Goal: Task Accomplishment & Management: Manage account settings

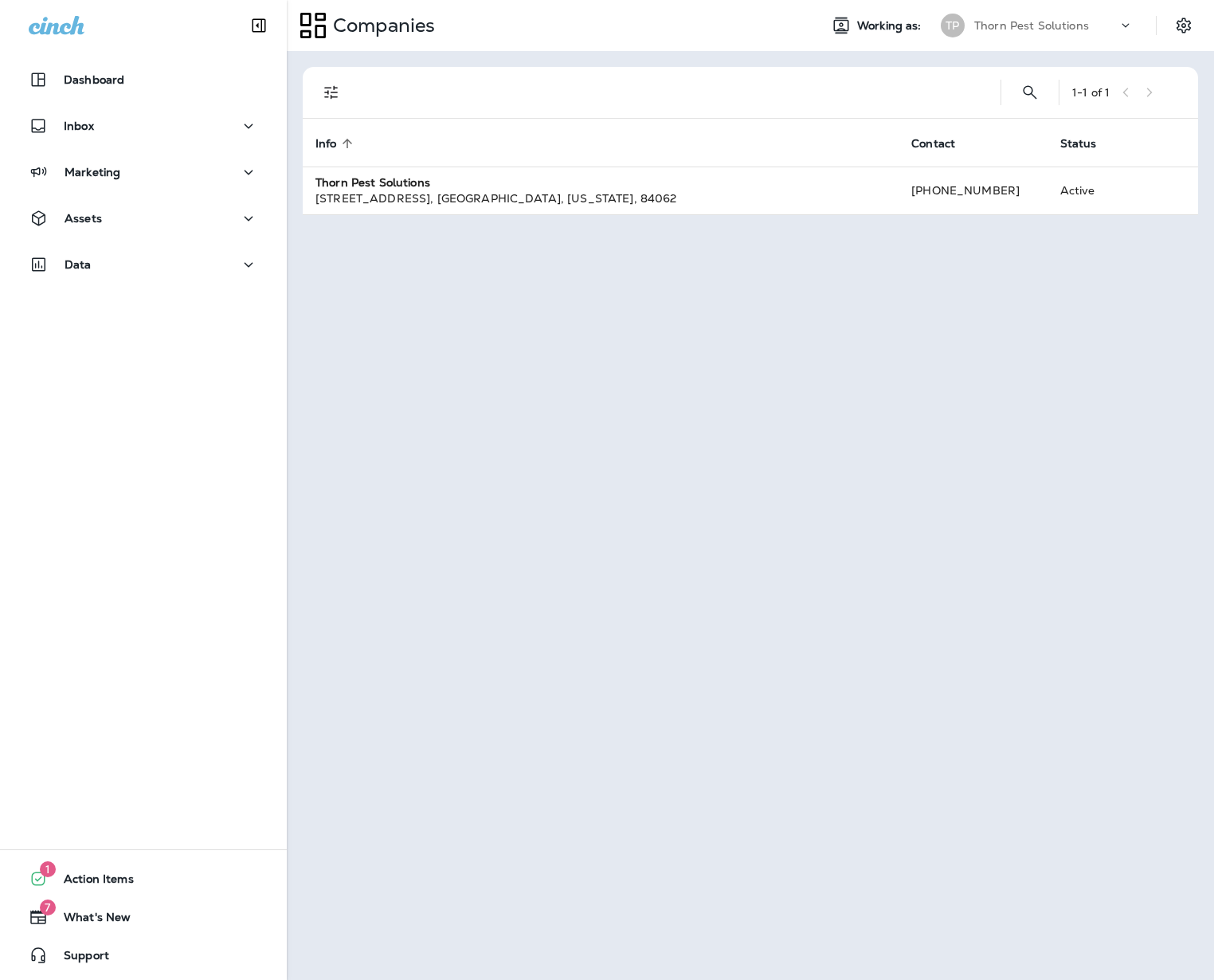
drag, startPoint x: 886, startPoint y: 510, endPoint x: 696, endPoint y: 371, distance: 235.4
click at [883, 505] on div "1 - 1 of 1 Info sorted ascending Contact Status Thorn Pest Solutions [STREET_AD…" at bounding box center [750, 516] width 927 height 929
click at [249, 224] on button "Assets" at bounding box center [143, 218] width 255 height 32
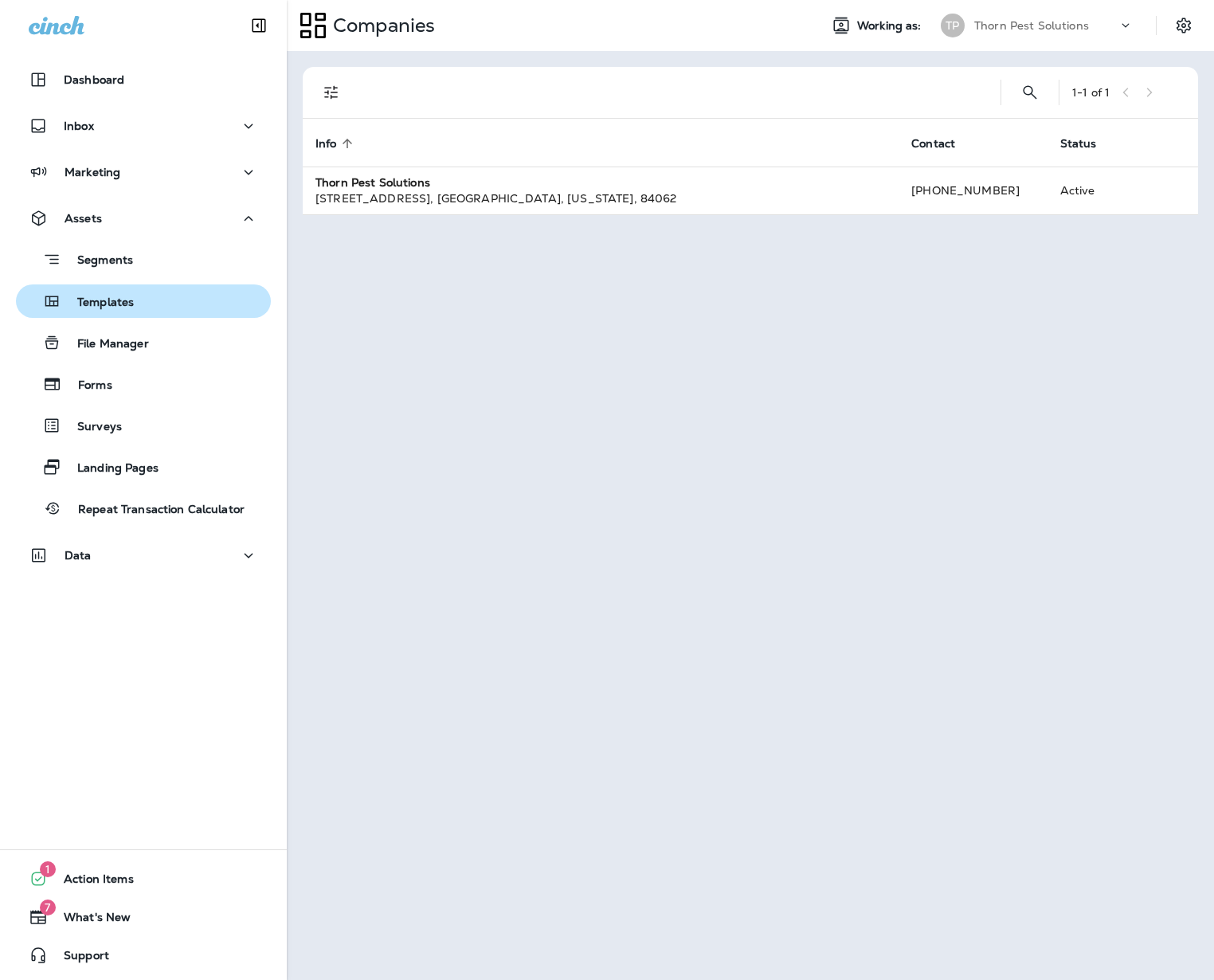
click at [146, 300] on div "Templates" at bounding box center [142, 300] width 242 height 24
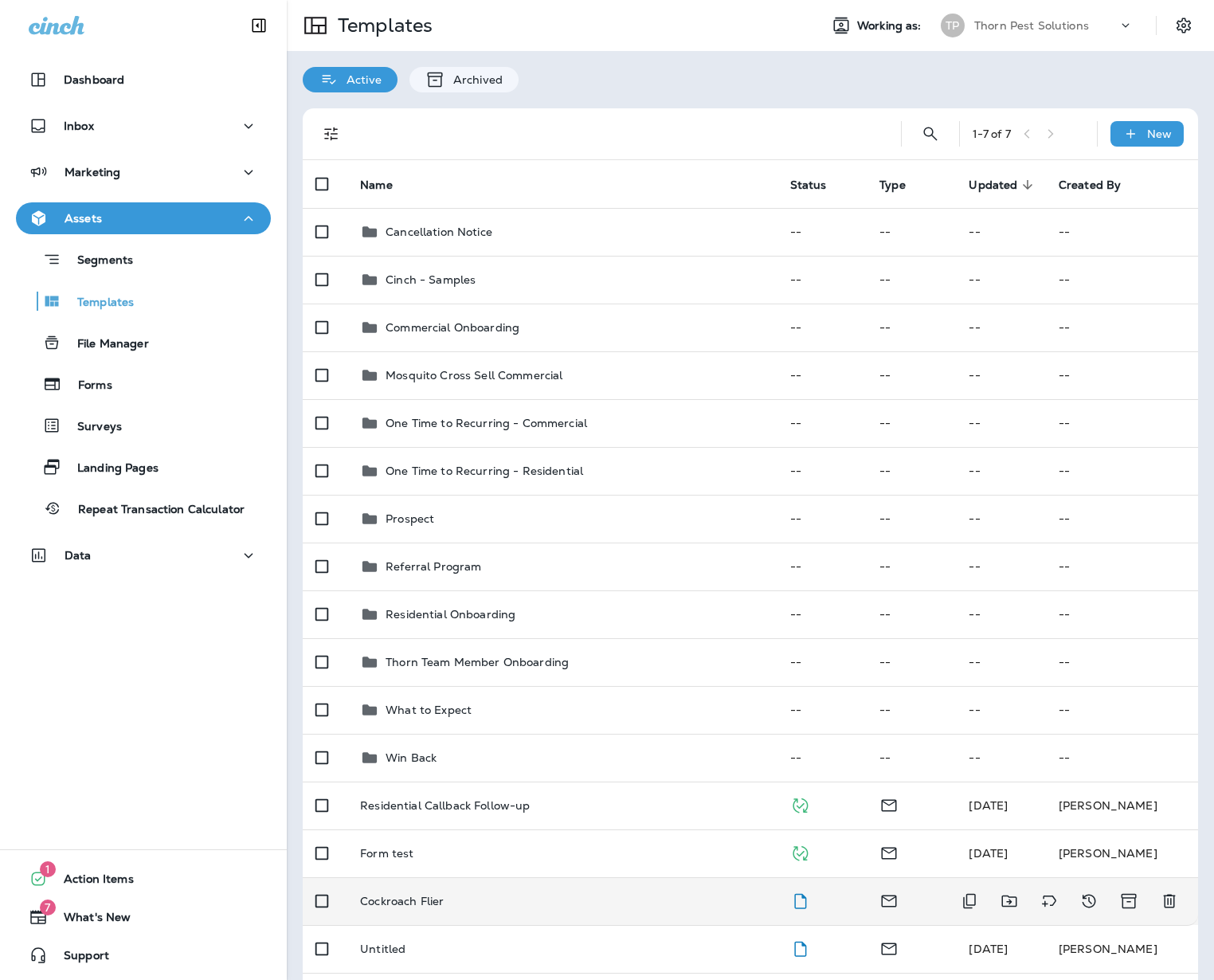
scroll to position [143, 0]
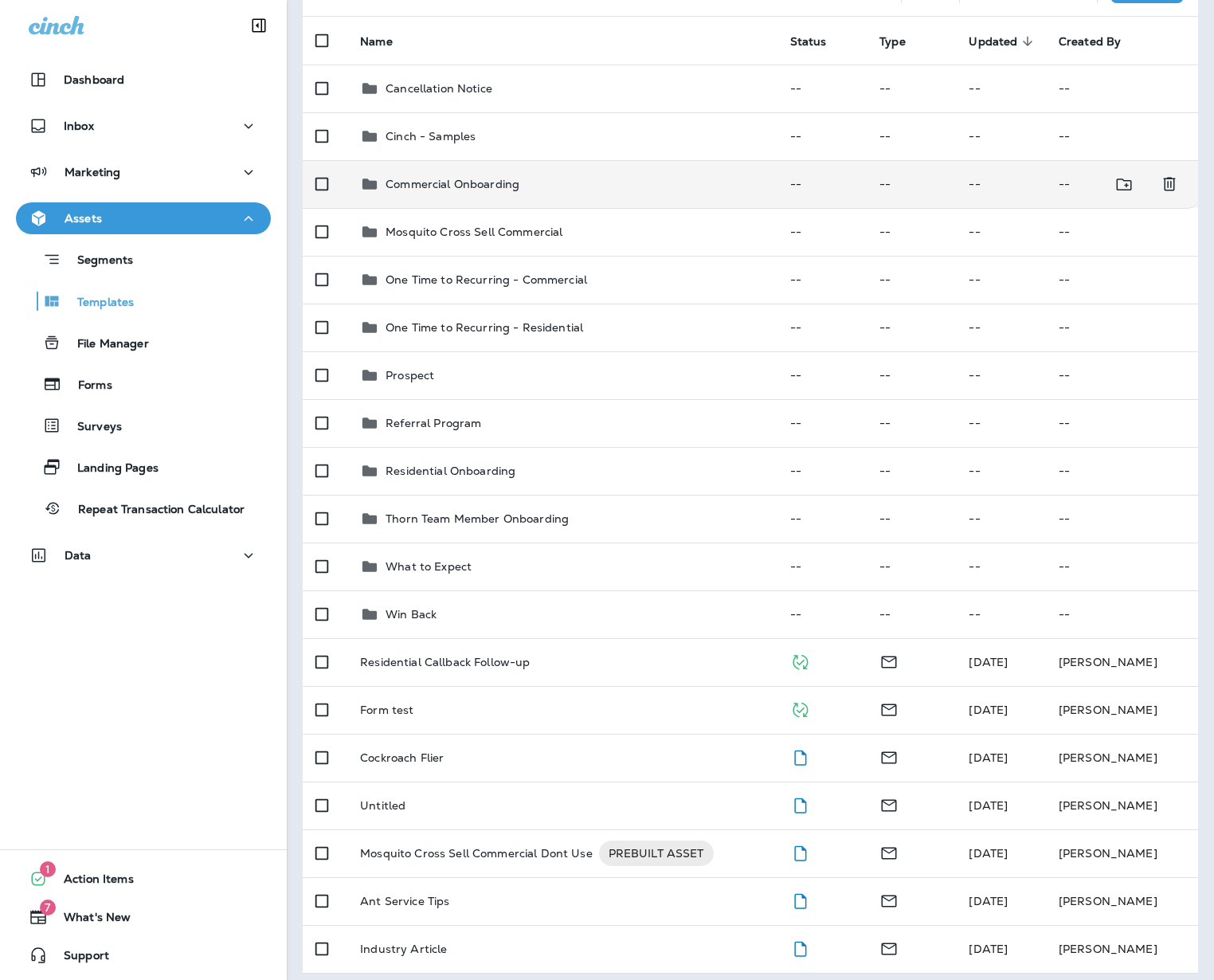
click at [534, 180] on div "Commercial Onboarding" at bounding box center [562, 184] width 405 height 19
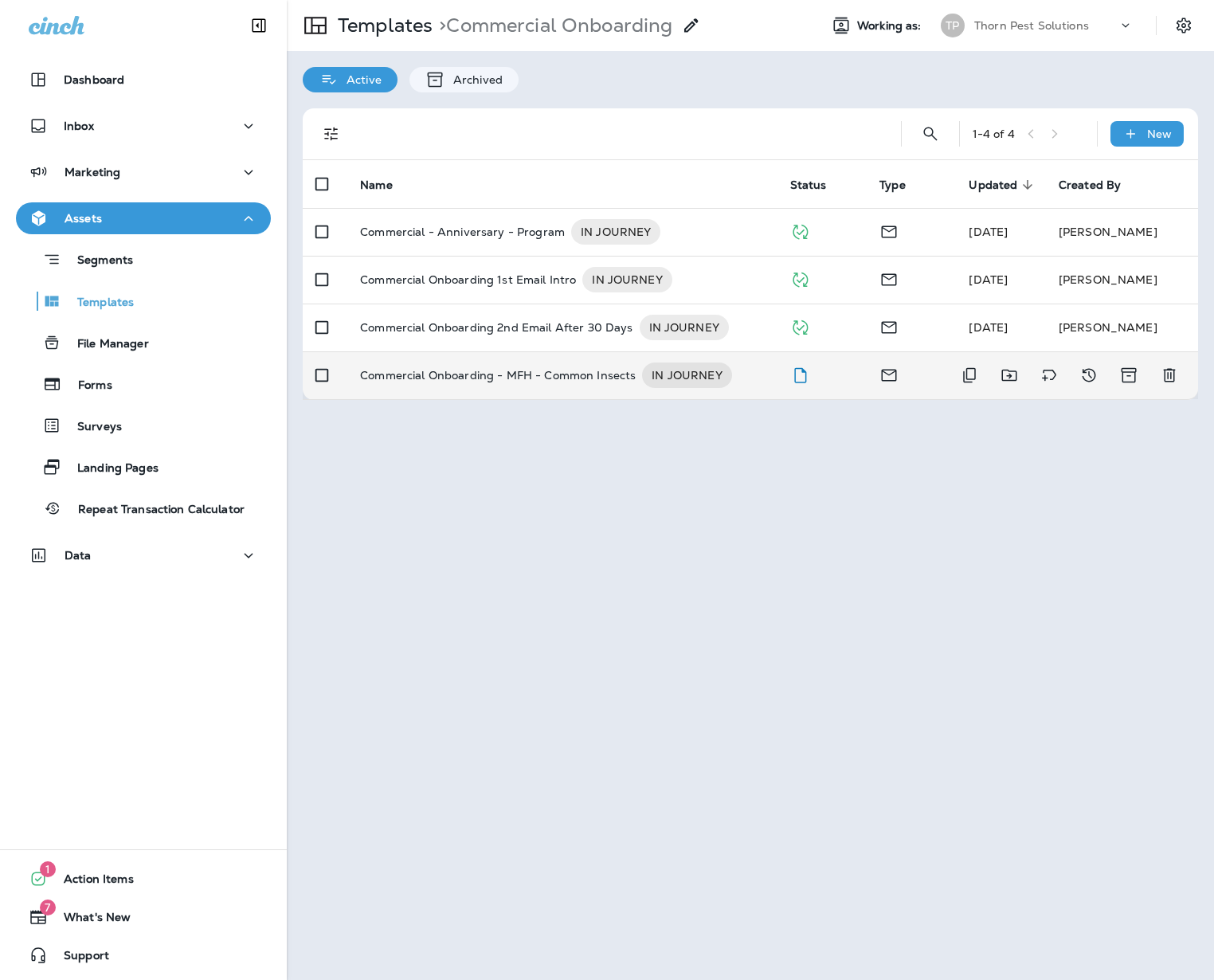
click at [556, 363] on p "Commercial Onboarding - MFH - Common Insects" at bounding box center [498, 375] width 275 height 26
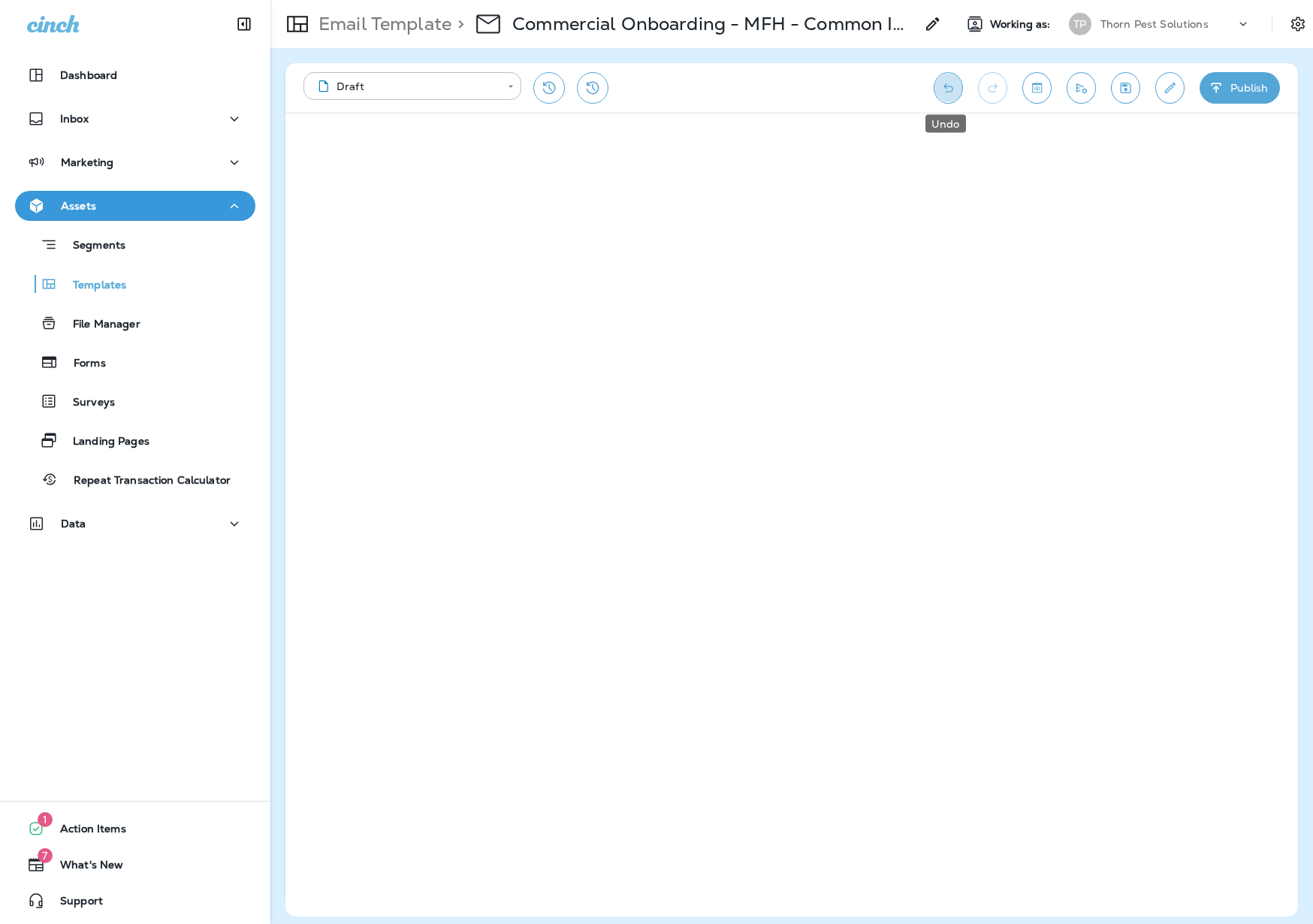
click at [948, 88] on icon "Undo" at bounding box center [948, 88] width 16 height 15
click at [1120, 81] on icon "Save" at bounding box center [1126, 88] width 16 height 15
click at [1118, 88] on icon "Save" at bounding box center [1126, 88] width 16 height 15
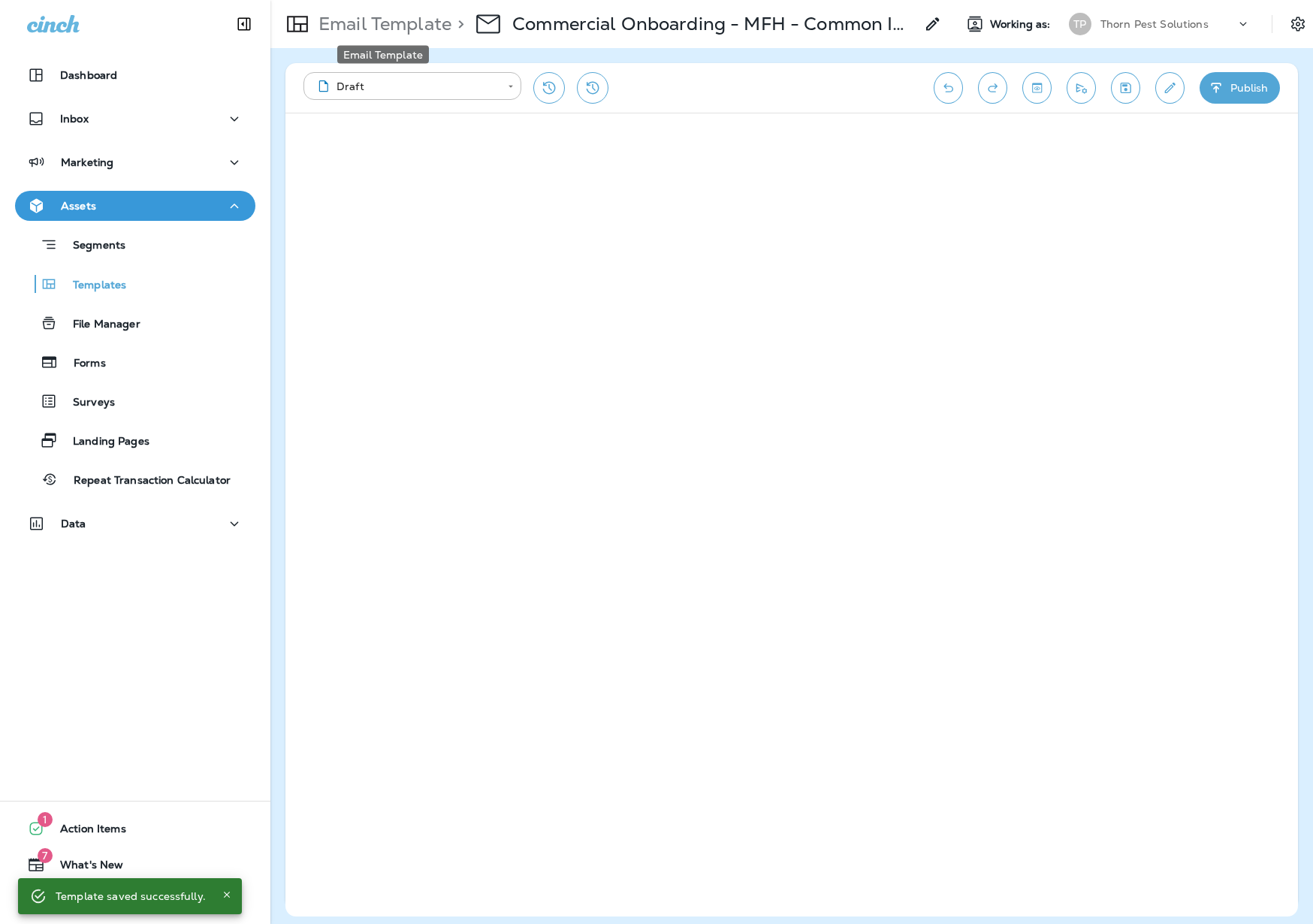
click at [419, 25] on p "Email Template" at bounding box center [382, 23] width 139 height 22
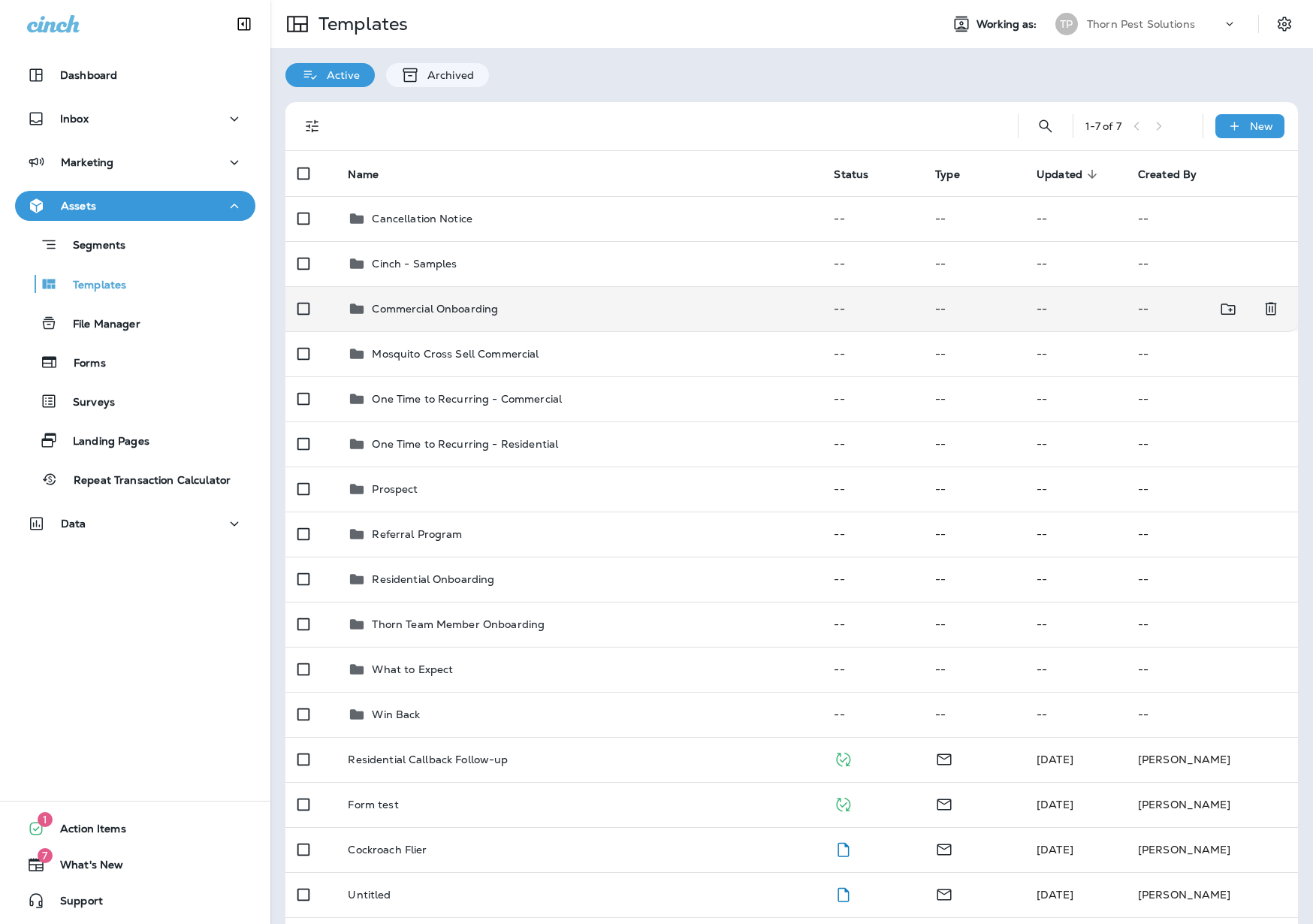
click at [473, 303] on p "Commercial Onboarding" at bounding box center [434, 308] width 126 height 12
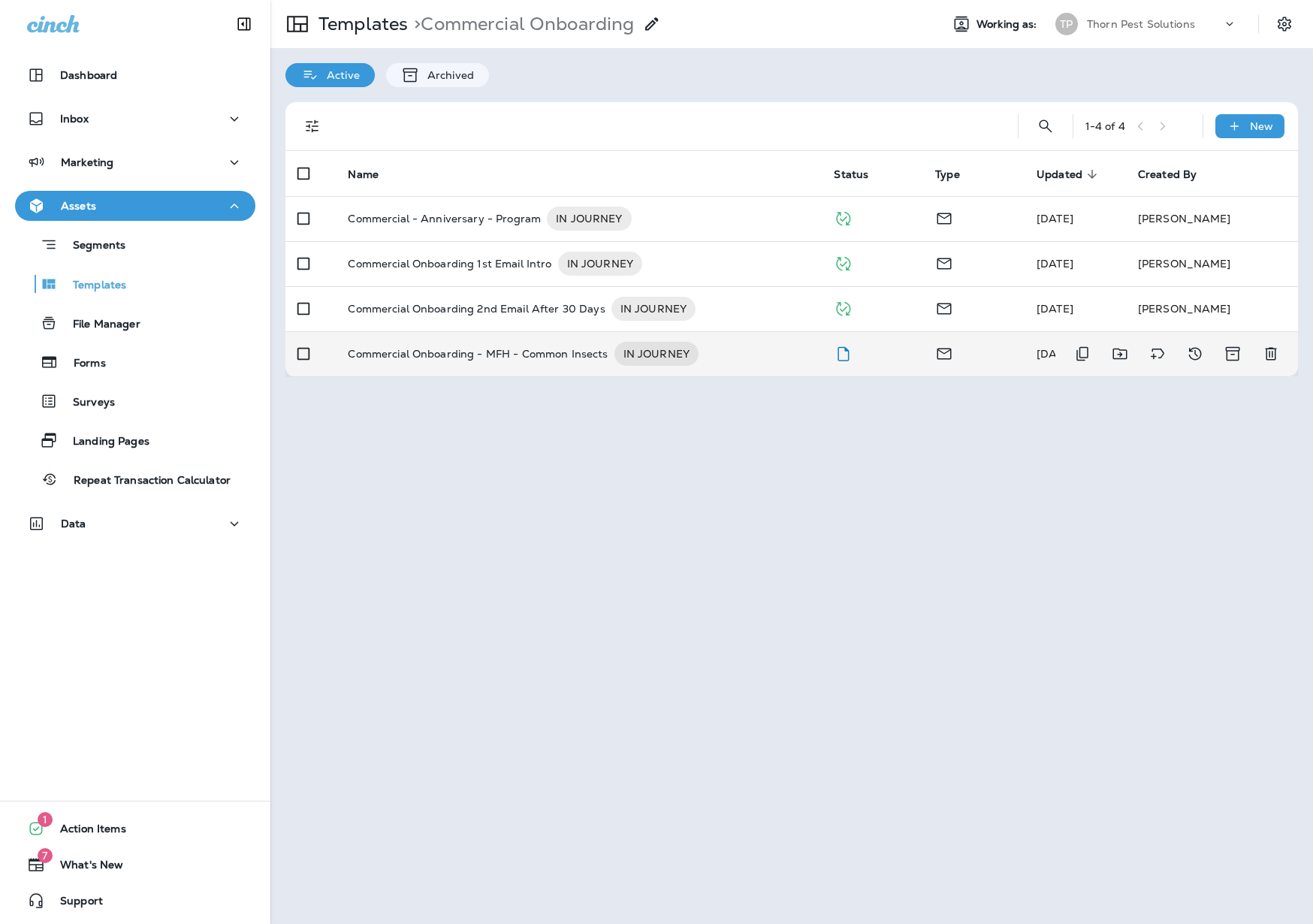
click at [554, 350] on p "Commercial Onboarding - MFH - Common Insects" at bounding box center [477, 354] width 260 height 24
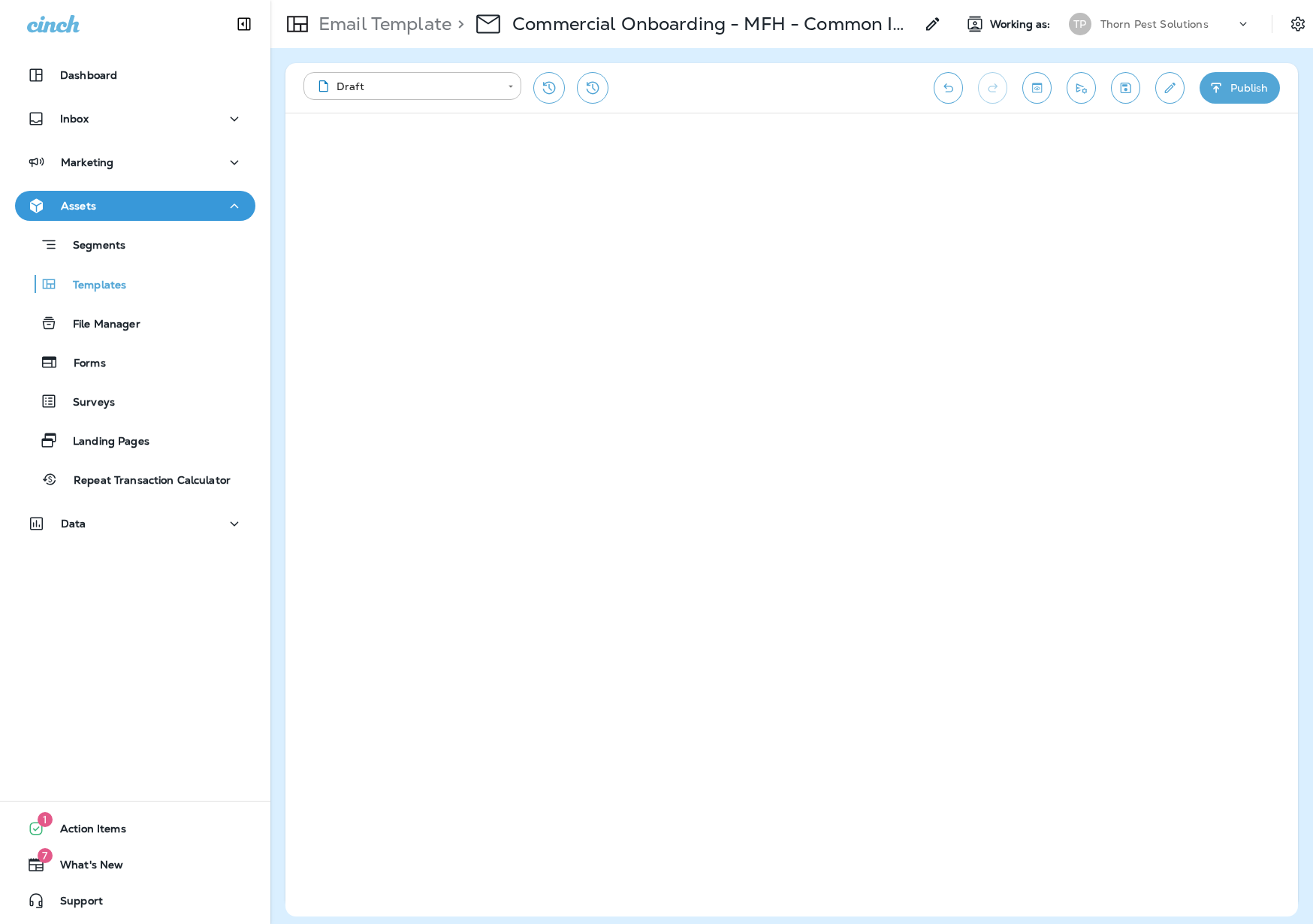
click at [924, 19] on icon at bounding box center [933, 24] width 18 height 18
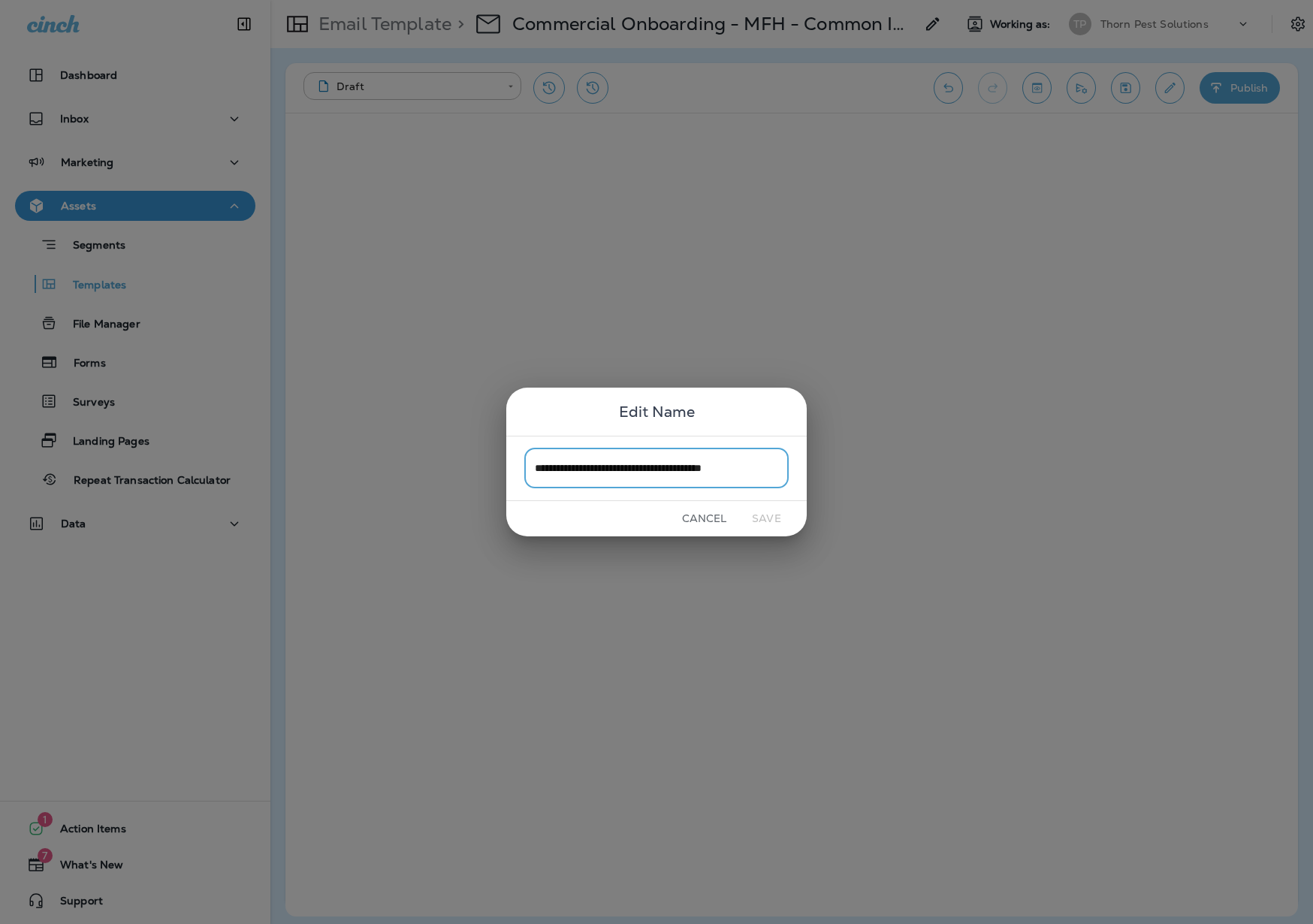
click at [656, 473] on input "**********" at bounding box center [656, 468] width 264 height 39
click at [533, 470] on input "**********" at bounding box center [656, 468] width 264 height 39
type input "**********"
drag, startPoint x: 728, startPoint y: 472, endPoint x: 808, endPoint y: 468, distance: 80.1
click at [808, 468] on div "**********" at bounding box center [656, 462] width 1313 height 924
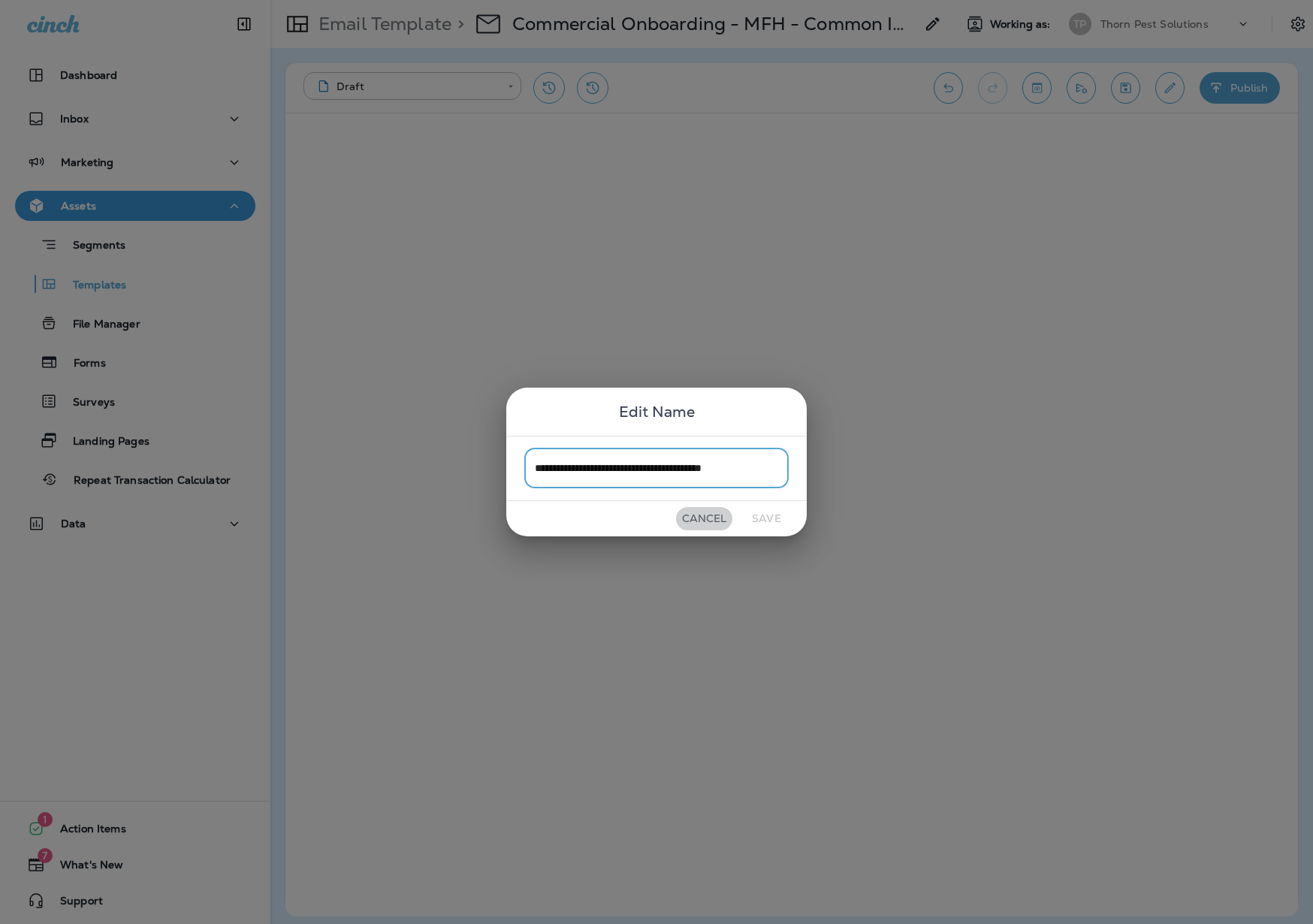
click at [691, 514] on button "Cancel" at bounding box center [704, 518] width 56 height 23
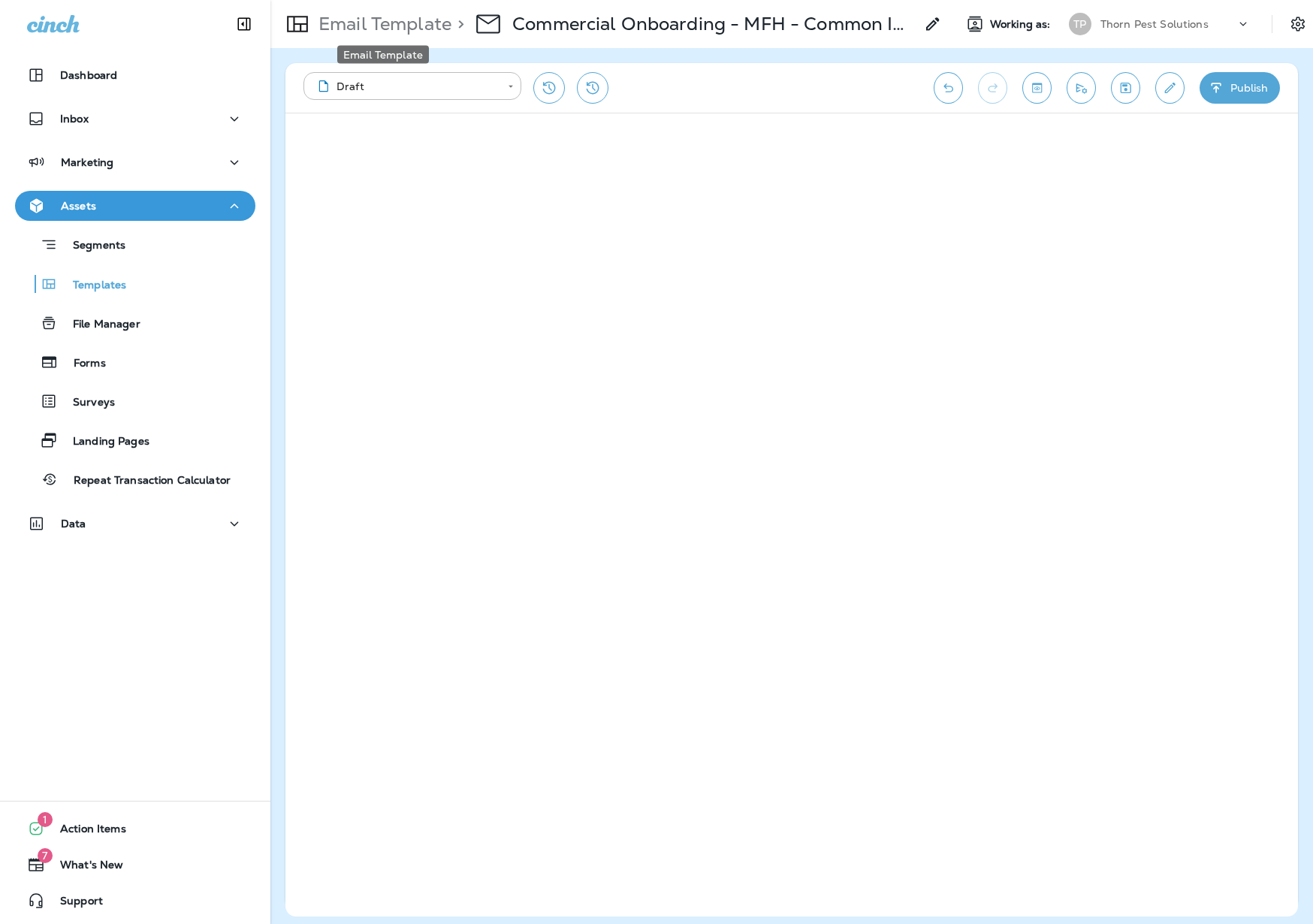
click at [421, 26] on p "Email Template" at bounding box center [382, 23] width 139 height 22
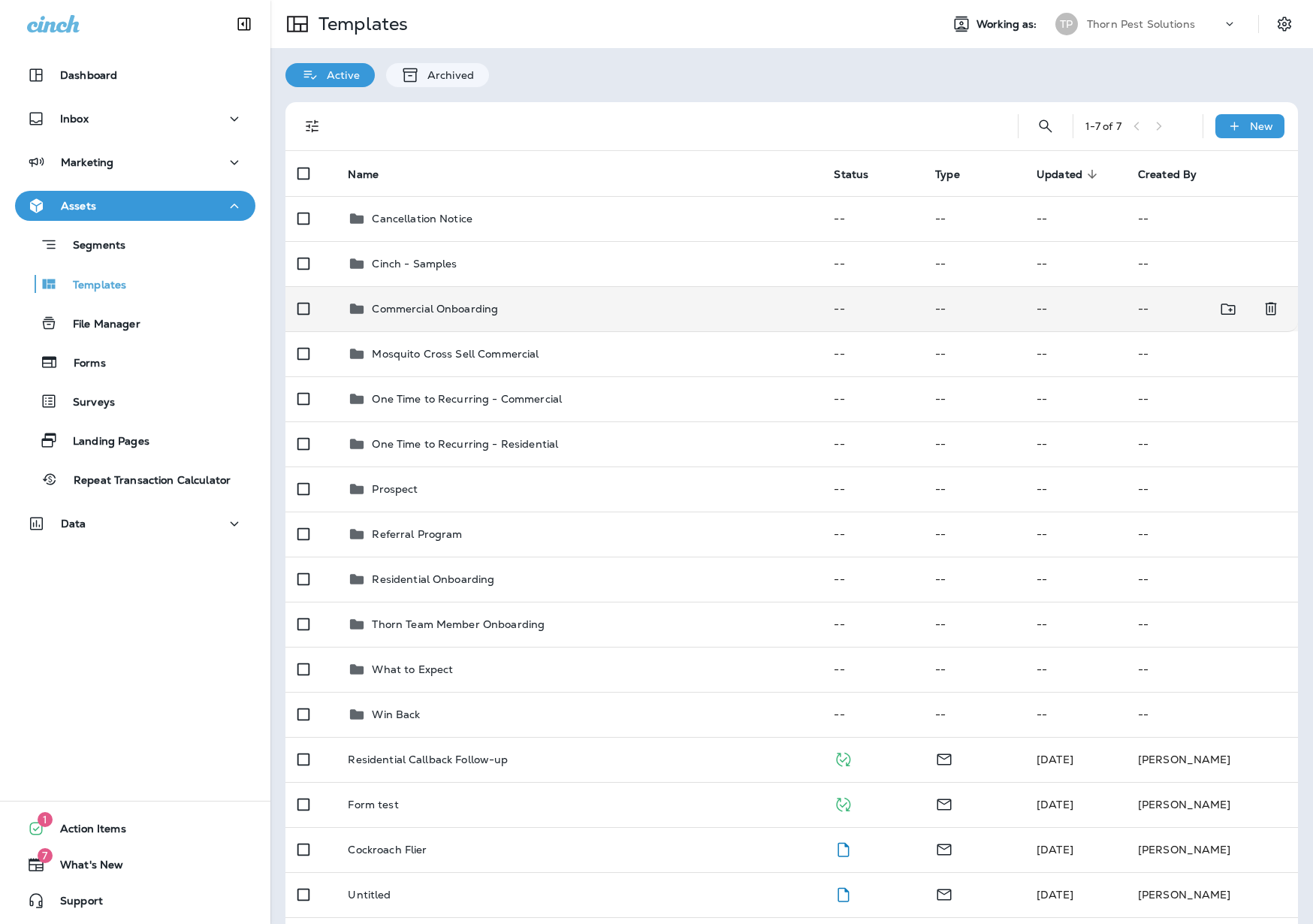
click at [518, 300] on div "Commercial Onboarding" at bounding box center [579, 309] width 462 height 18
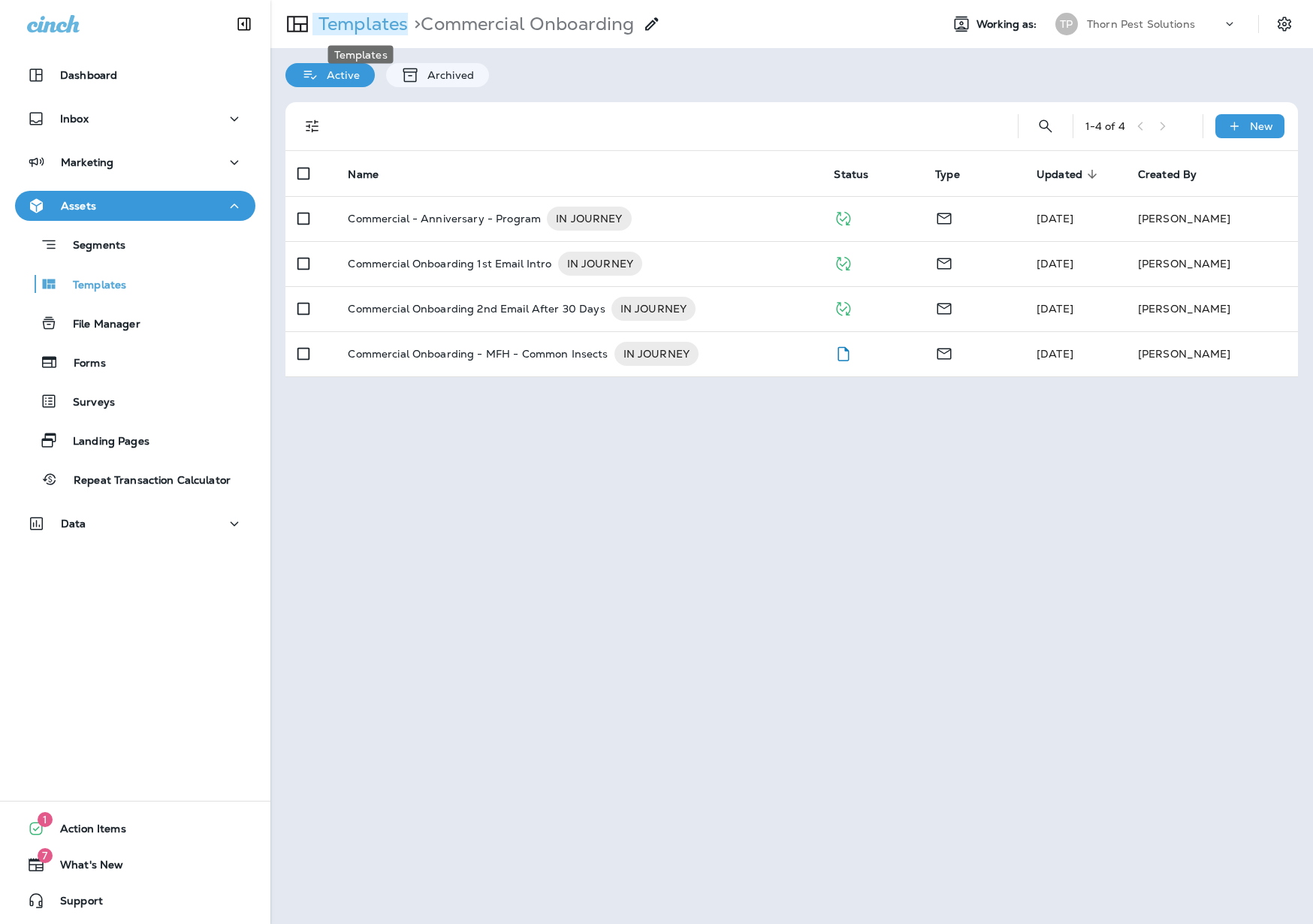
click at [373, 24] on p "Templates" at bounding box center [360, 23] width 96 height 22
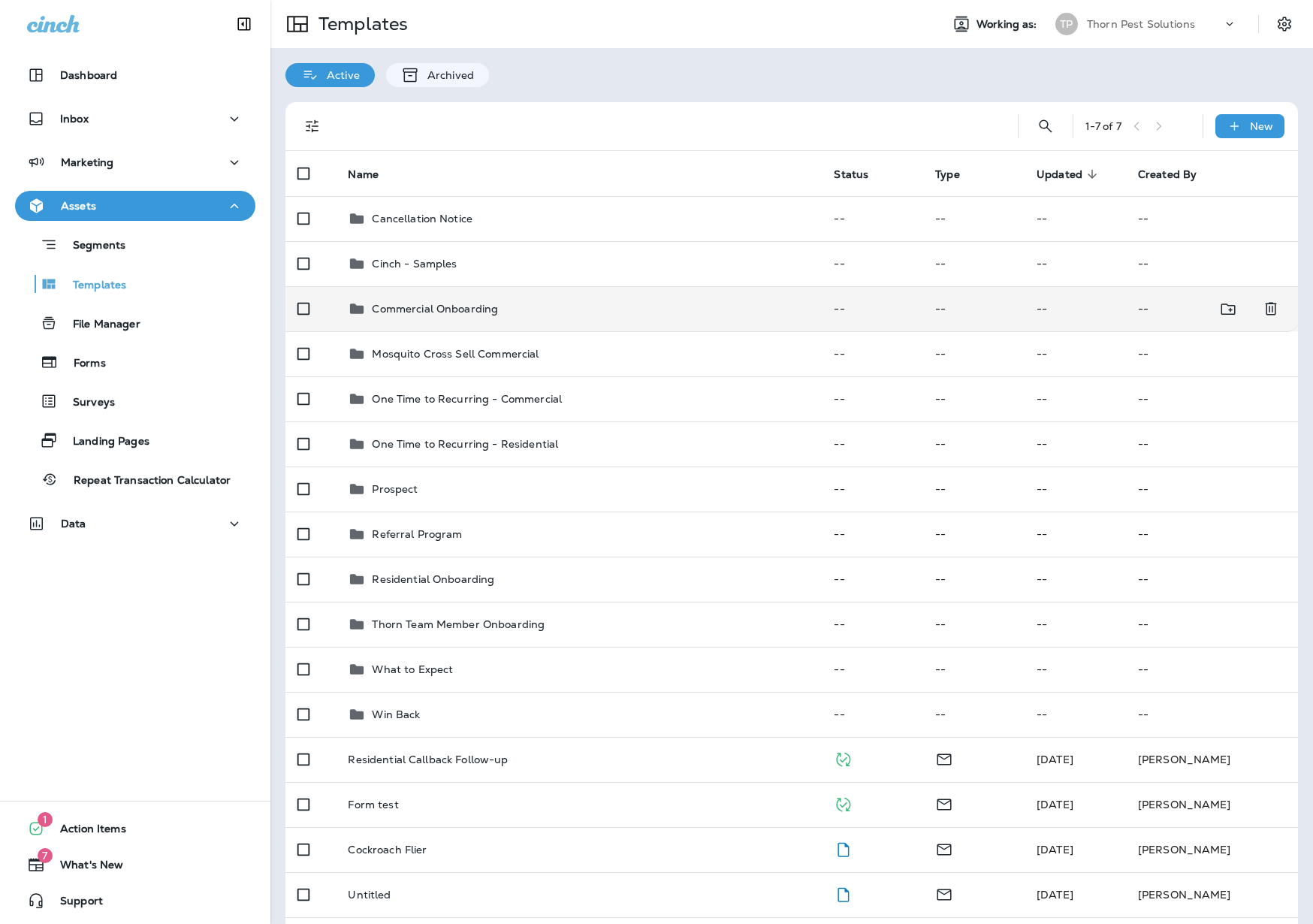
click at [461, 303] on p "Commercial Onboarding" at bounding box center [434, 308] width 126 height 12
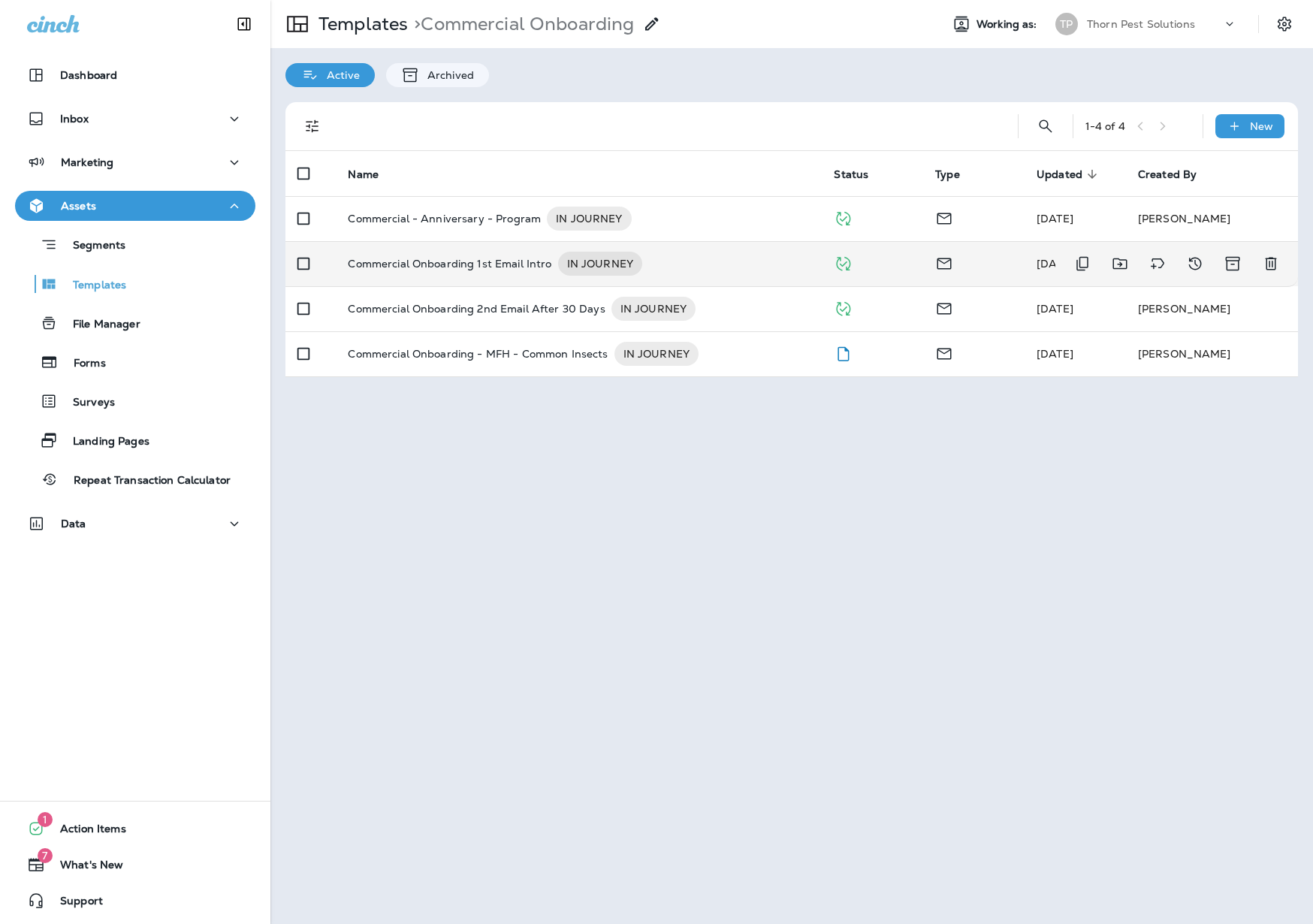
click at [488, 252] on p "Commercial Onboarding 1st Email Intro" at bounding box center [449, 263] width 203 height 24
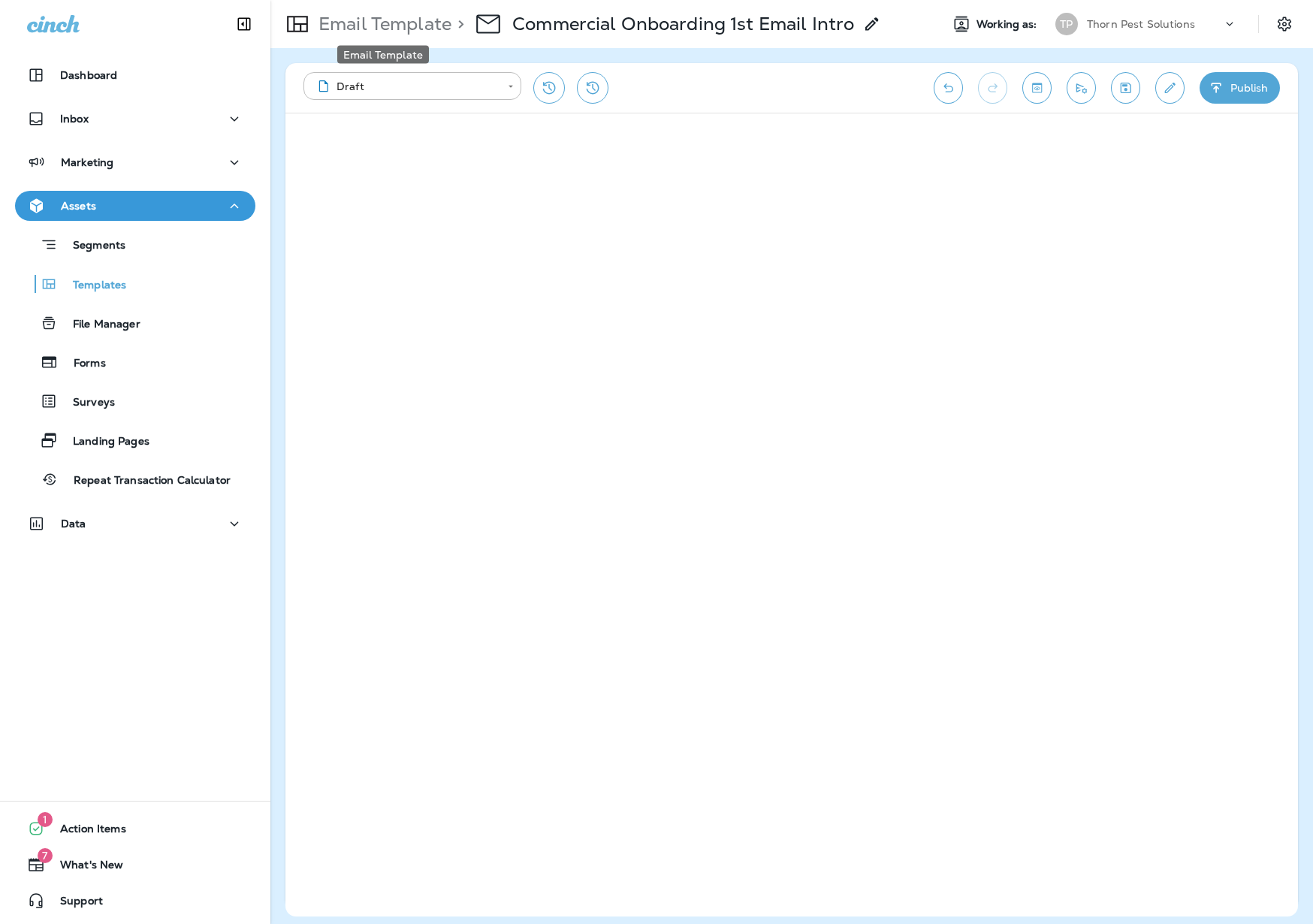
click at [338, 21] on p "Email Template" at bounding box center [382, 23] width 139 height 22
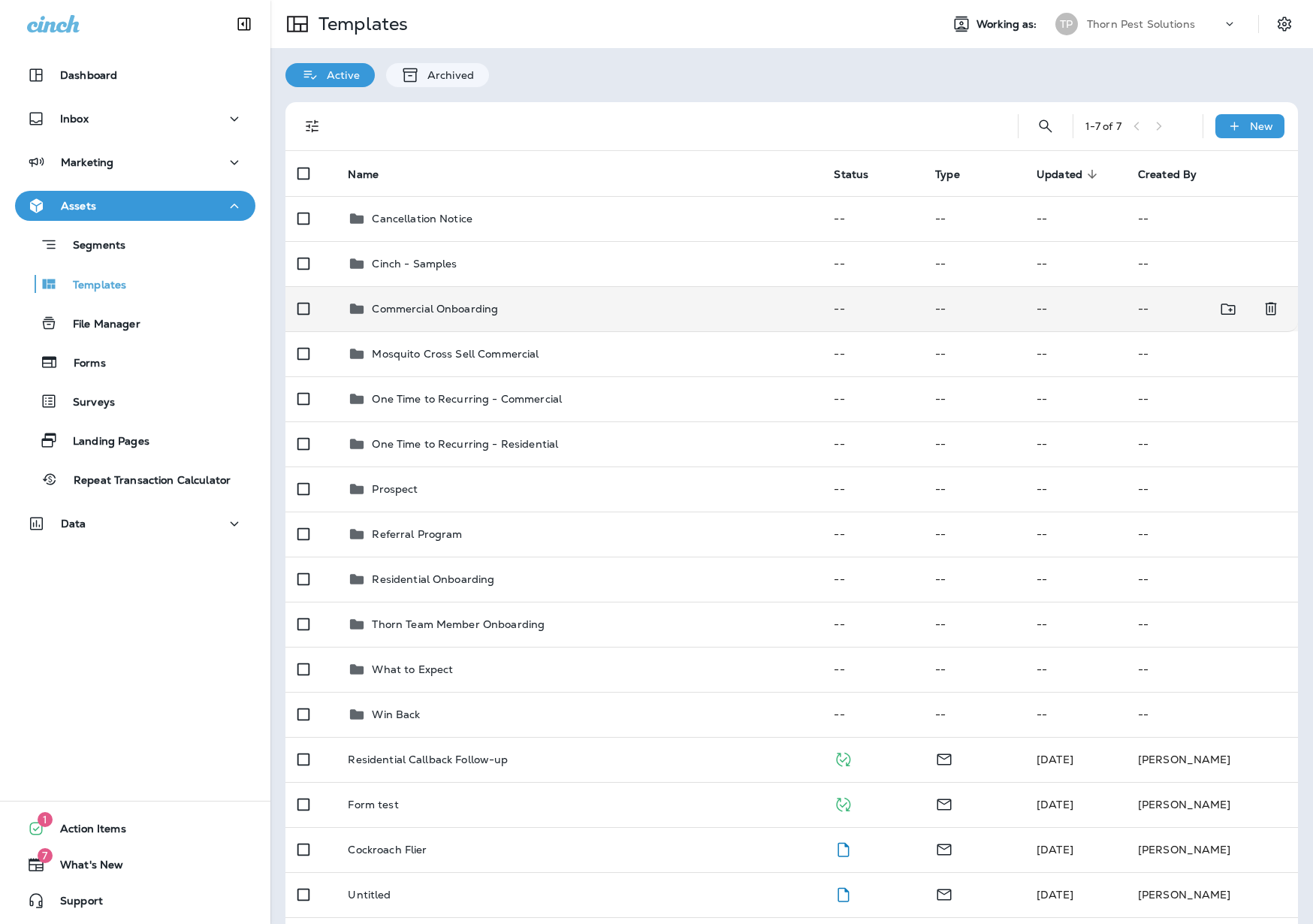
click at [416, 303] on p "Commercial Onboarding" at bounding box center [434, 308] width 126 height 12
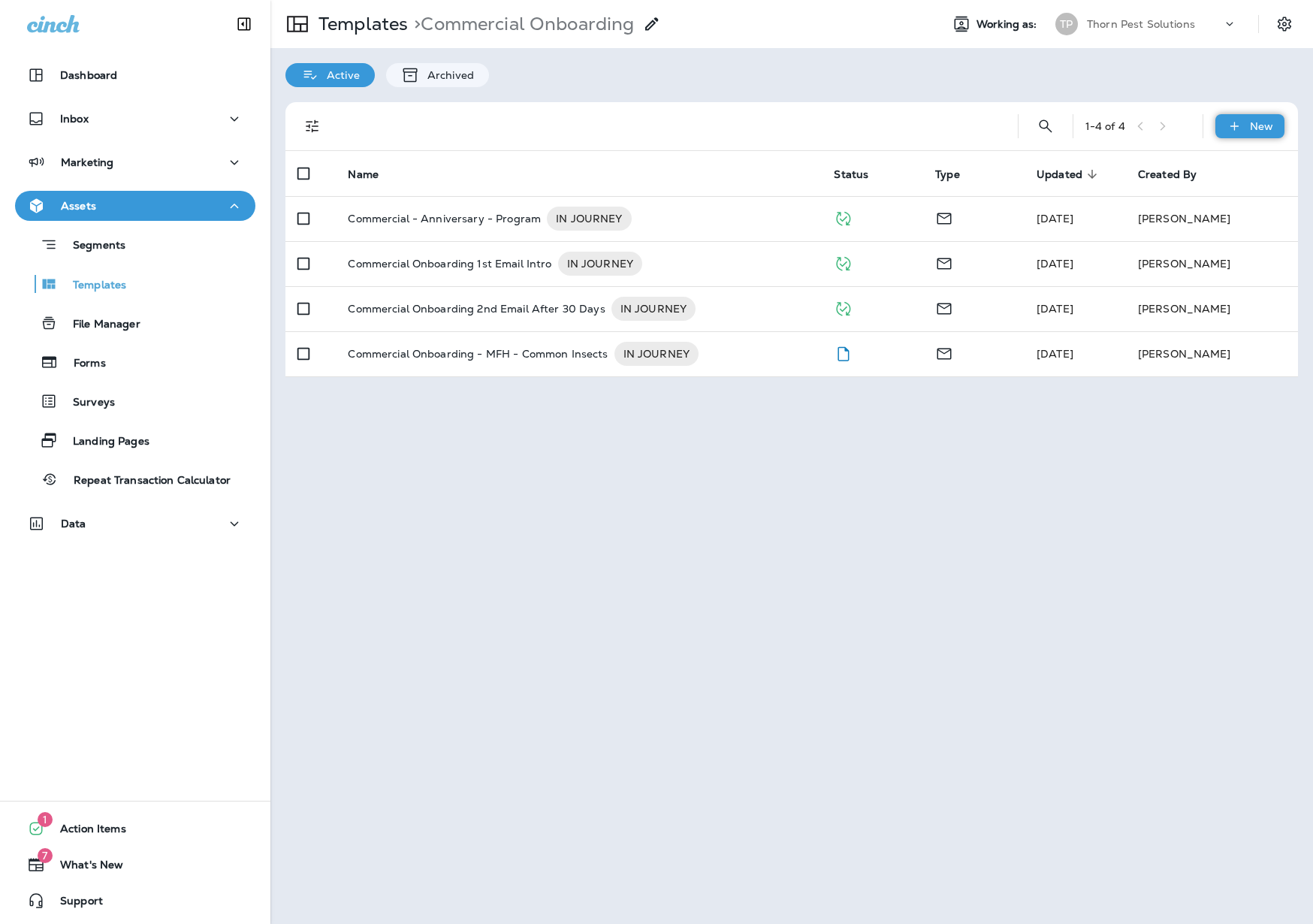
click at [1144, 129] on p "New" at bounding box center [1261, 125] width 23 height 12
click at [1144, 198] on li "New Folder" at bounding box center [1239, 201] width 127 height 36
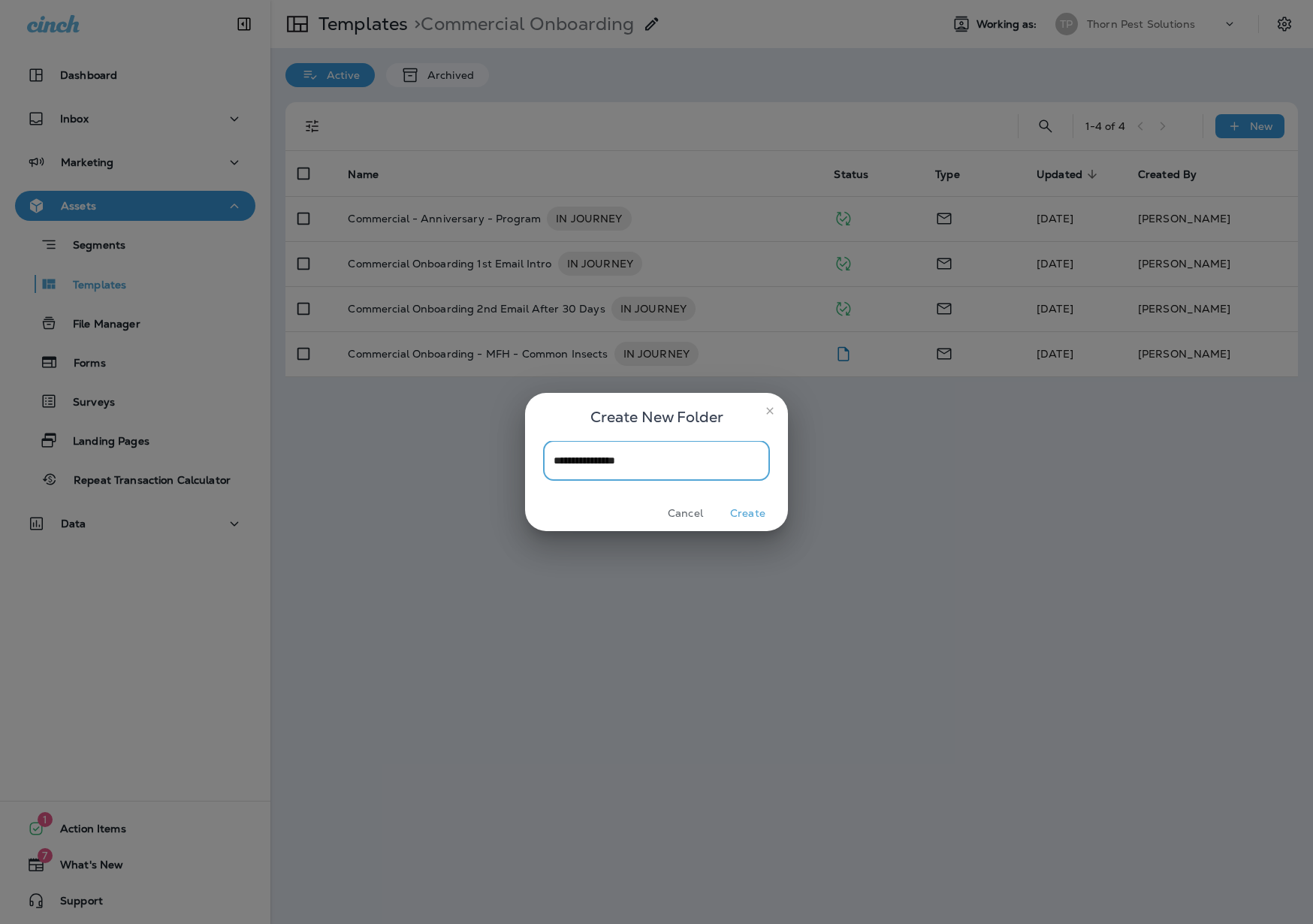
type input "**********"
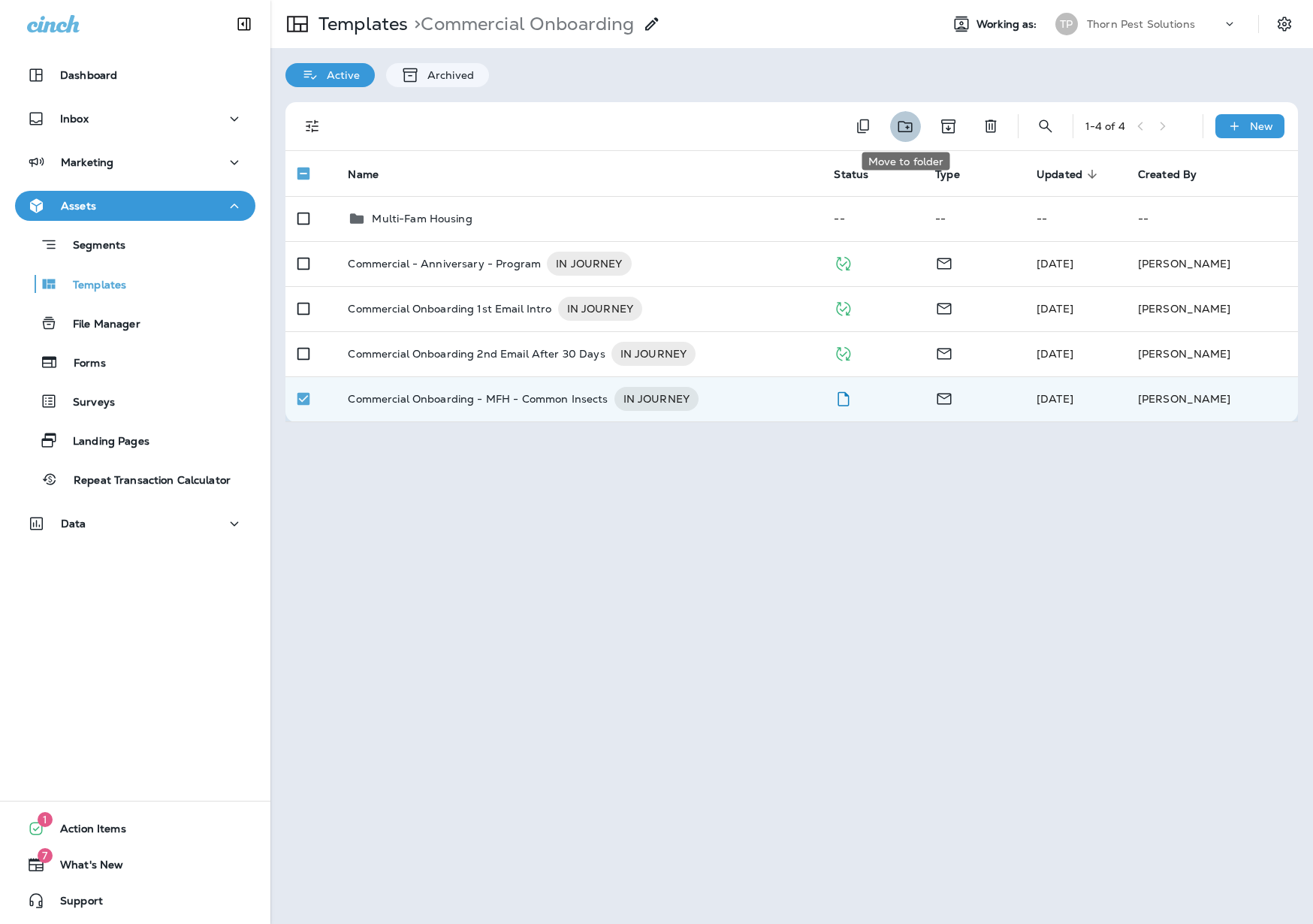
click at [900, 121] on icon "Move to folder" at bounding box center [905, 126] width 14 height 12
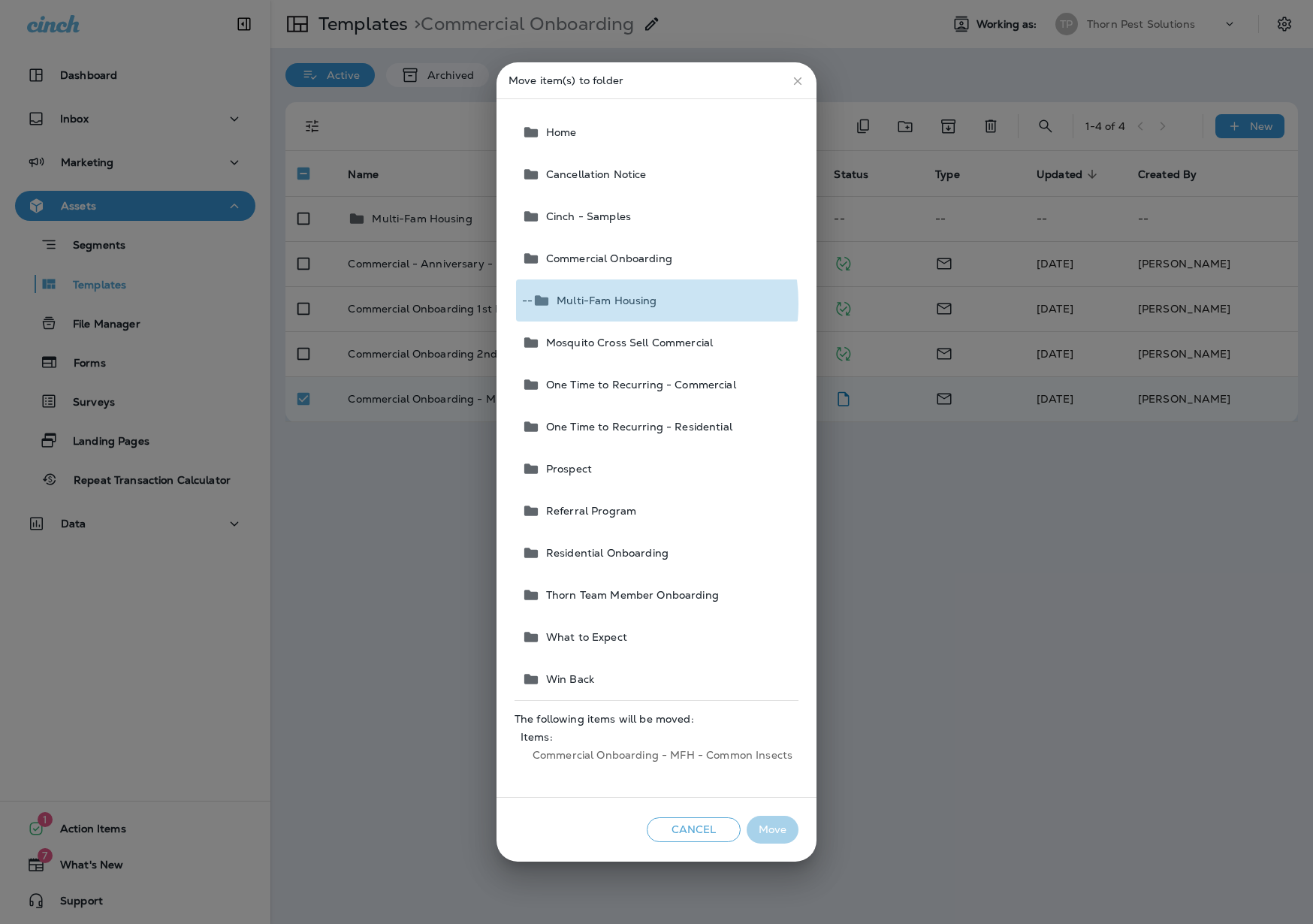
click at [614, 304] on span "Multi-Fam Housing" at bounding box center [604, 300] width 106 height 12
click at [761, 831] on button "Move" at bounding box center [773, 829] width 52 height 28
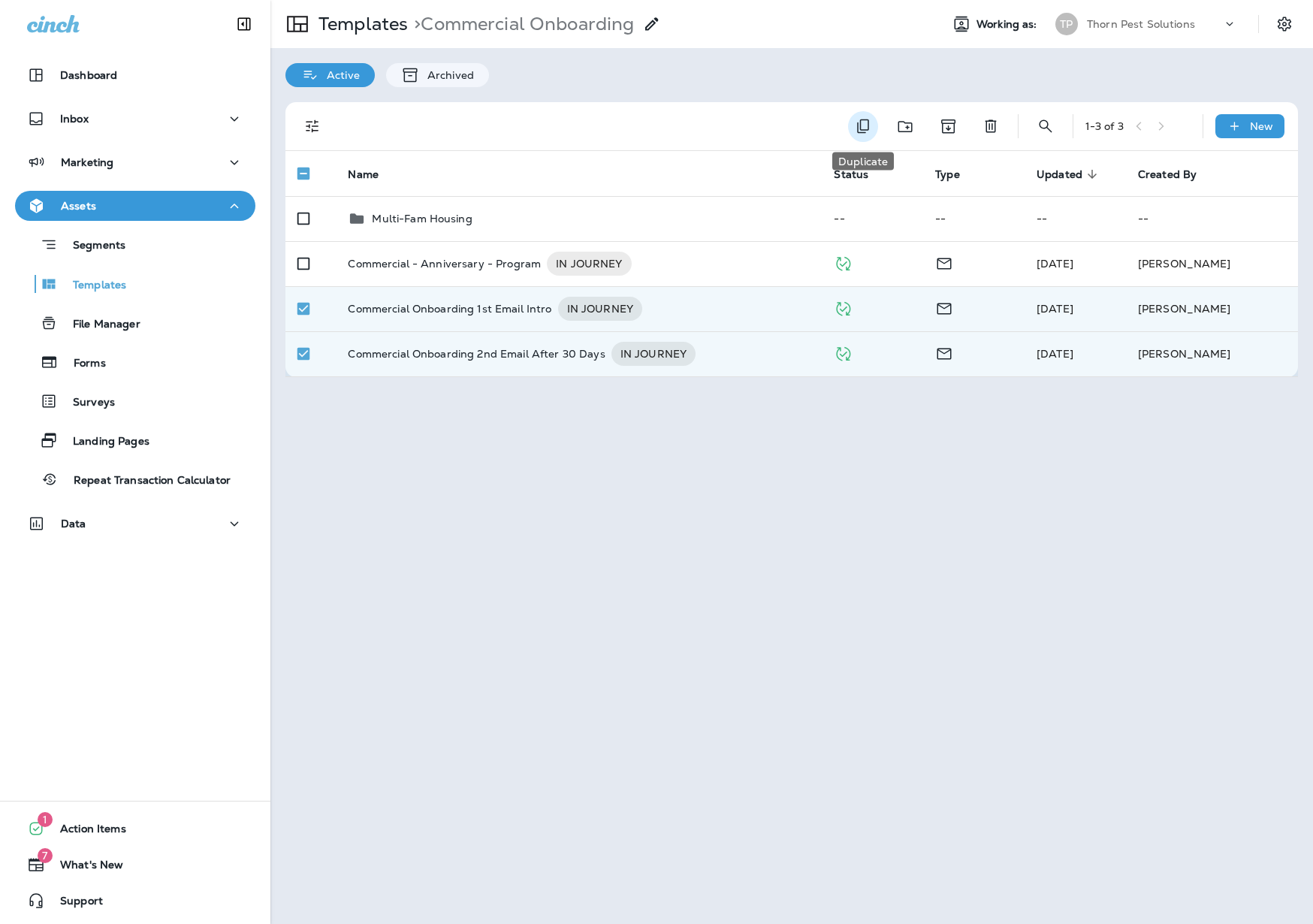
click at [865, 127] on icon "Duplicate" at bounding box center [863, 126] width 18 height 18
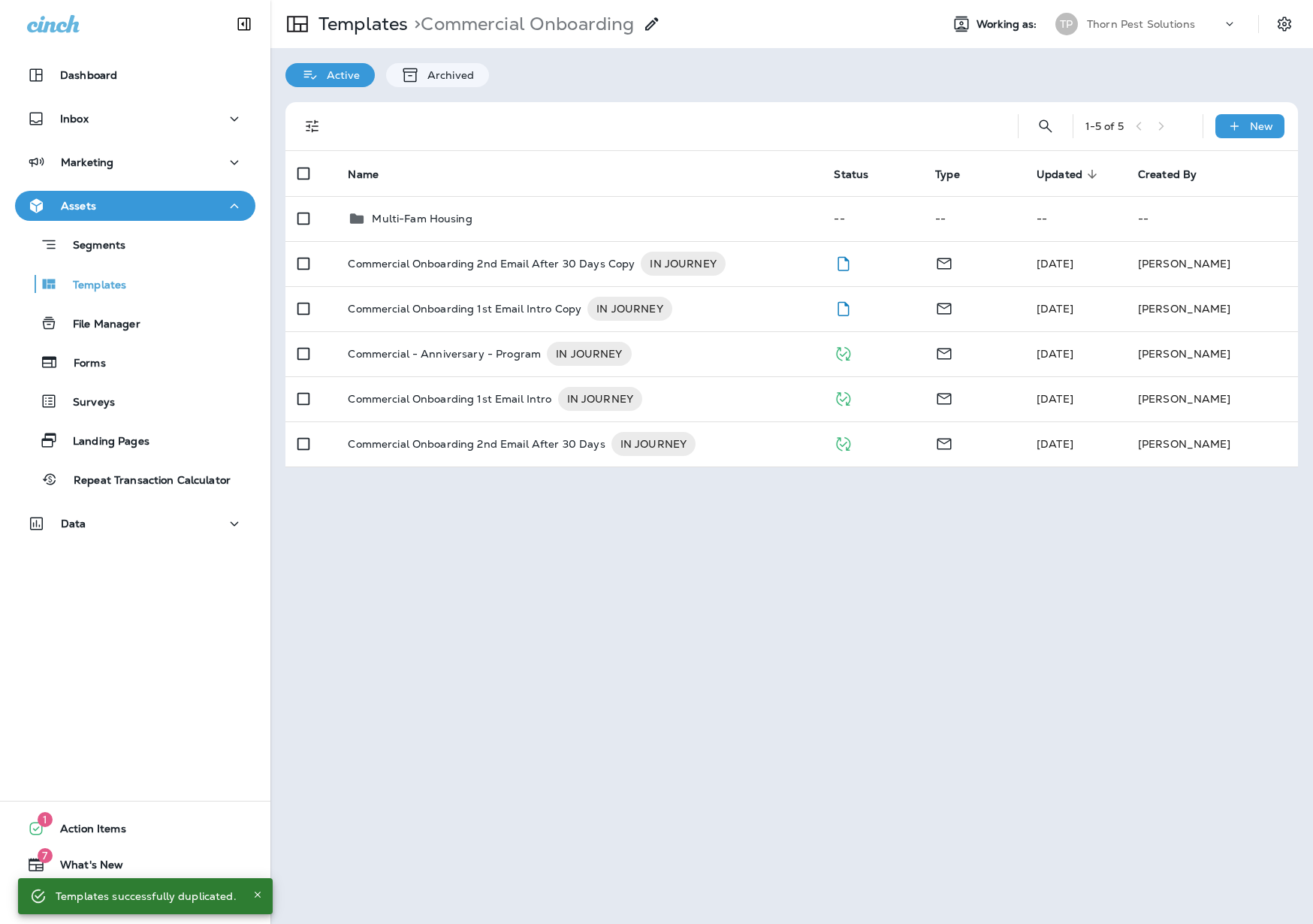
click at [575, 595] on div "Templates > Commercial Onboarding Working as: [PERSON_NAME] Pest Solutions Acti…" at bounding box center [792, 462] width 1043 height 924
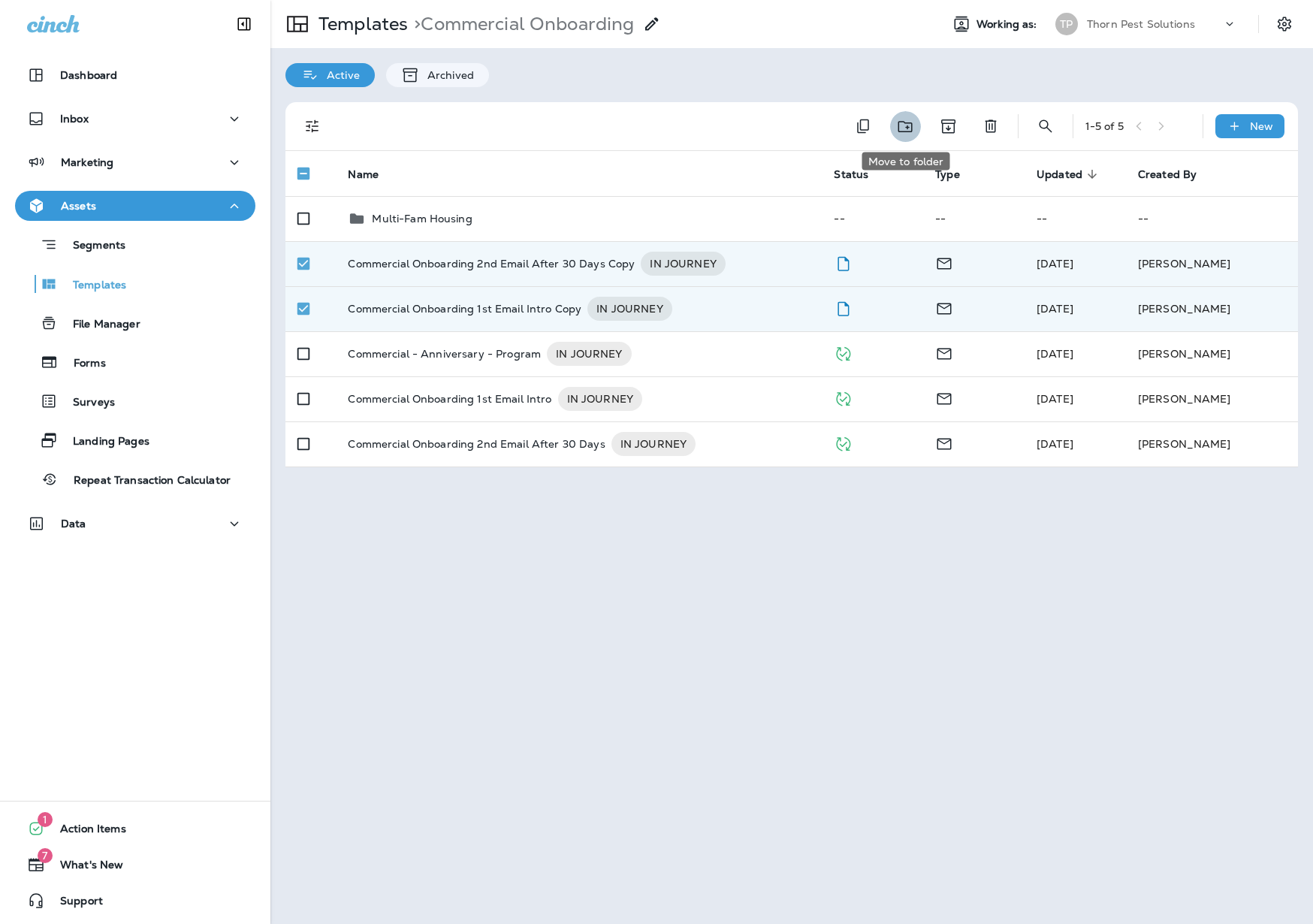
click at [891, 124] on button "Move to folder" at bounding box center [905, 126] width 30 height 30
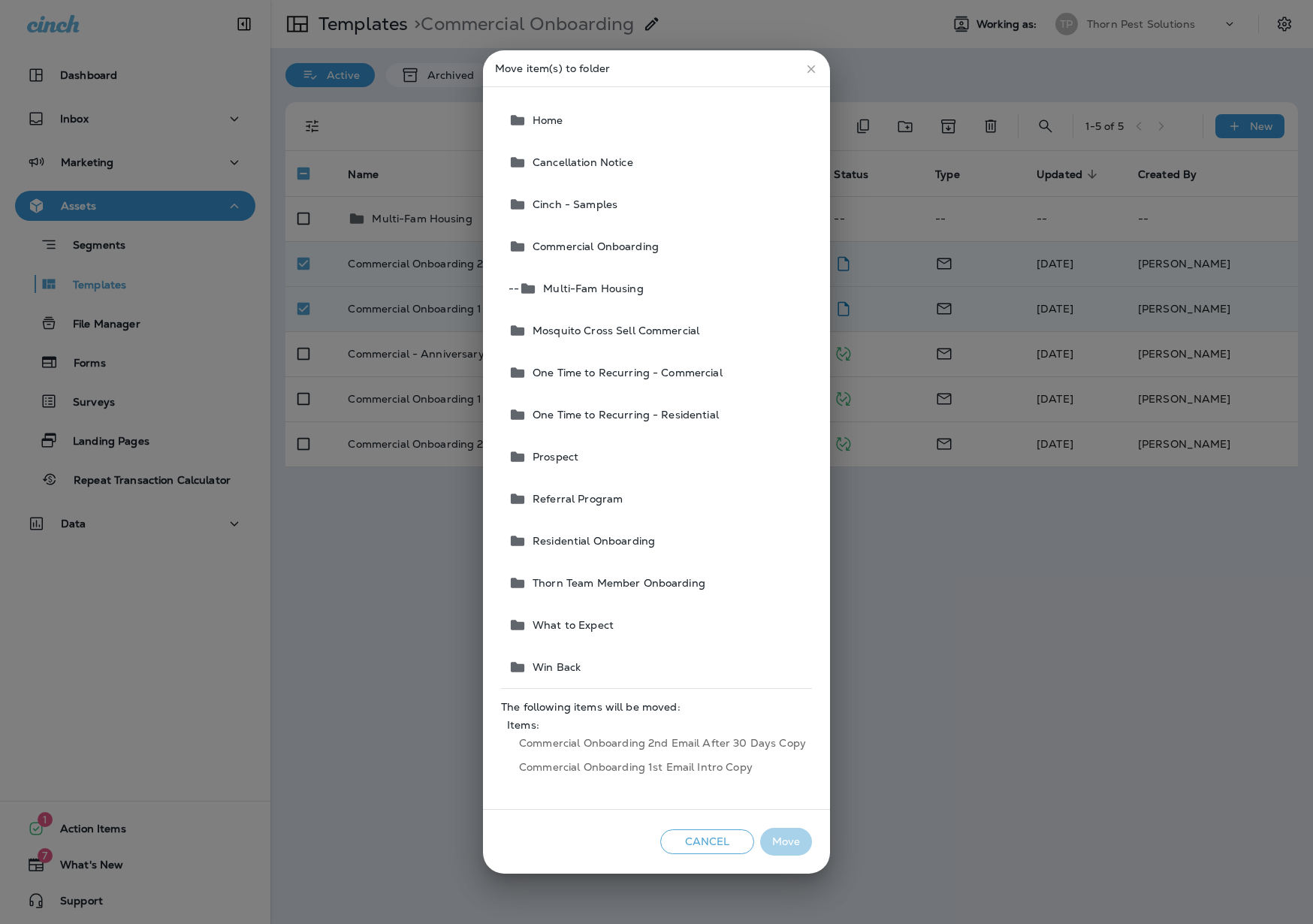
click at [605, 295] on button "-- Multi-Fam Housing" at bounding box center [657, 288] width 310 height 42
click at [787, 836] on button "Move" at bounding box center [786, 841] width 52 height 28
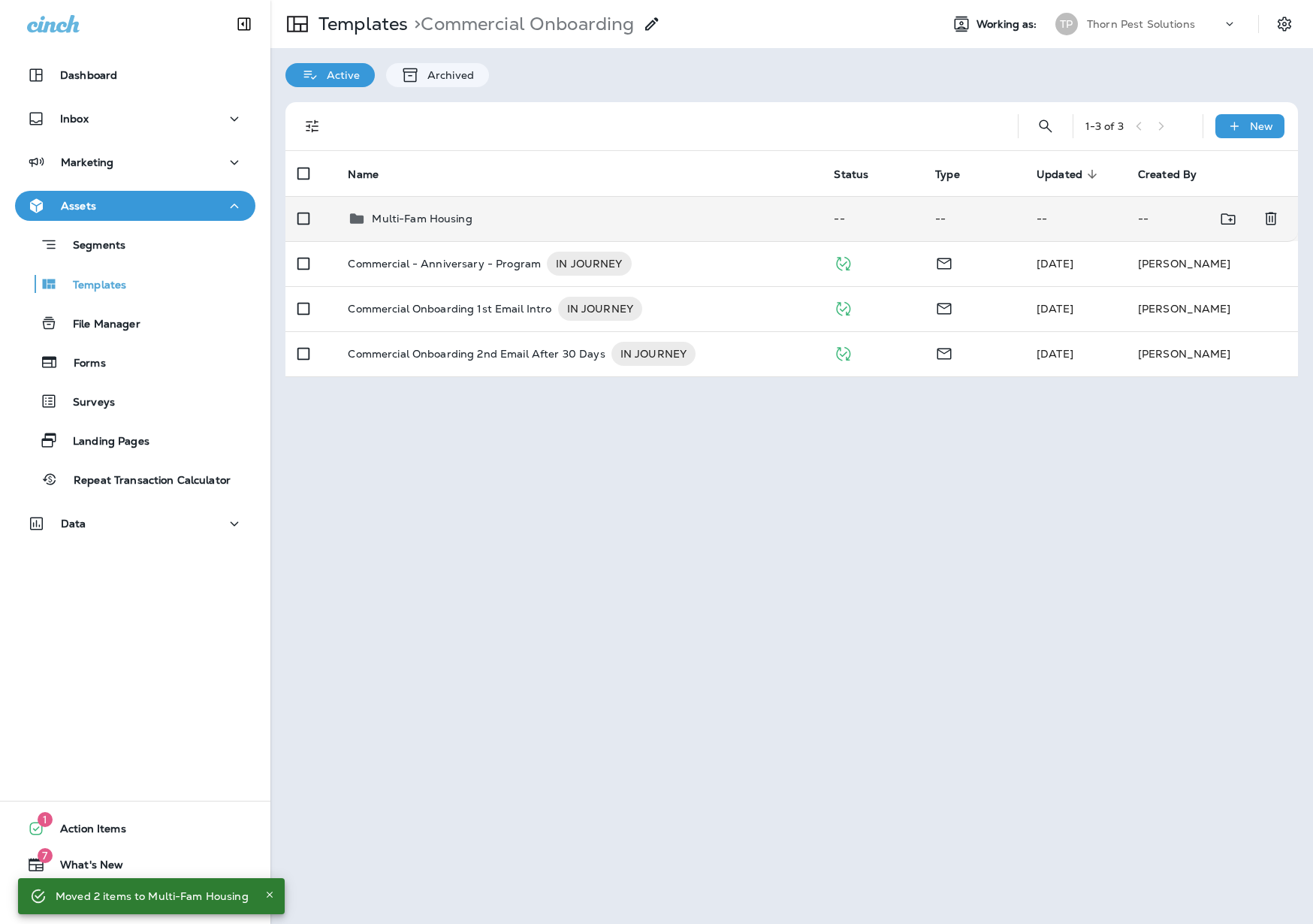
click at [451, 218] on div "Multi-Fam Housing" at bounding box center [422, 218] width 100 height 18
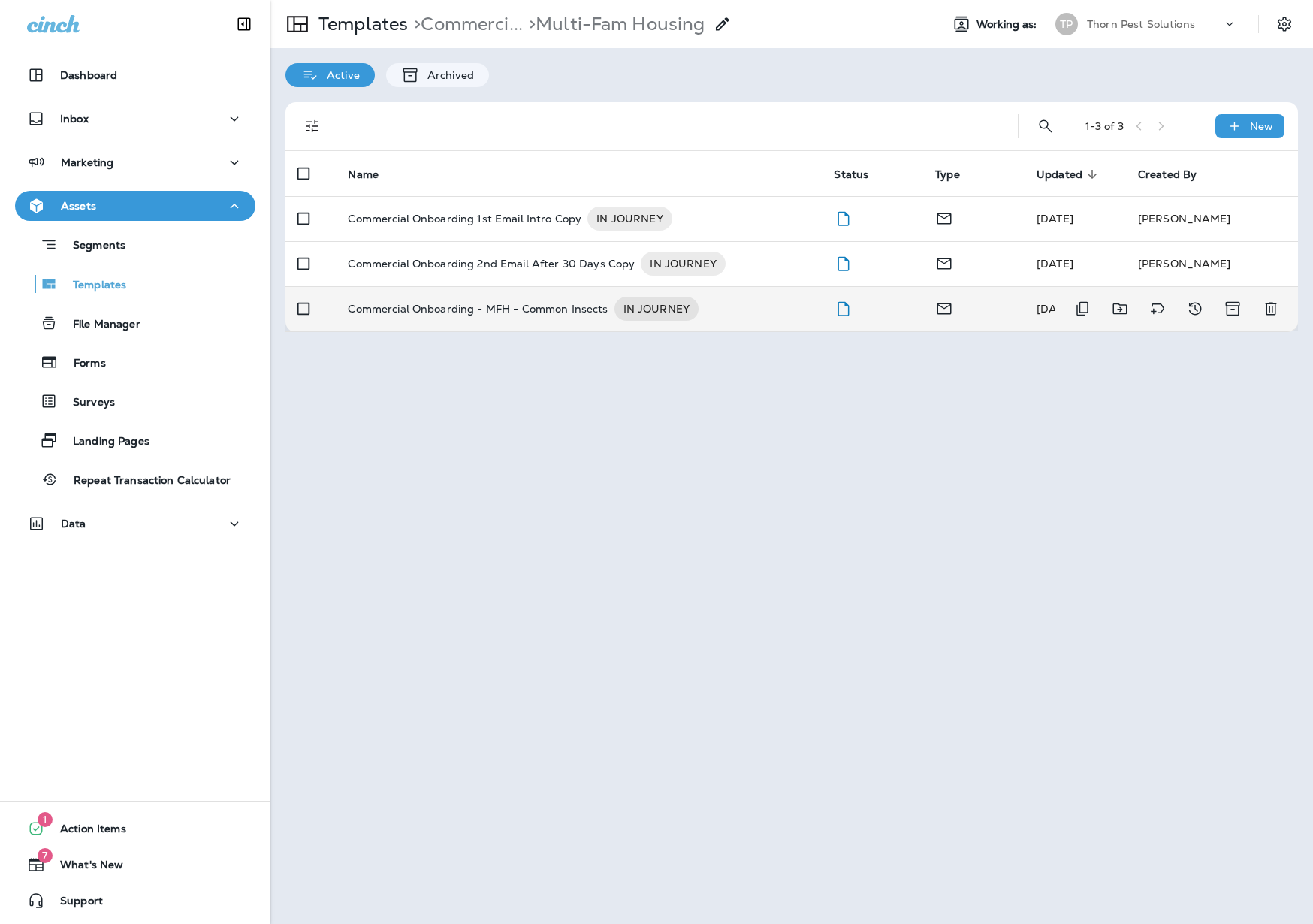
click at [538, 300] on p "Commercial Onboarding - MFH - Common Insects" at bounding box center [477, 308] width 260 height 24
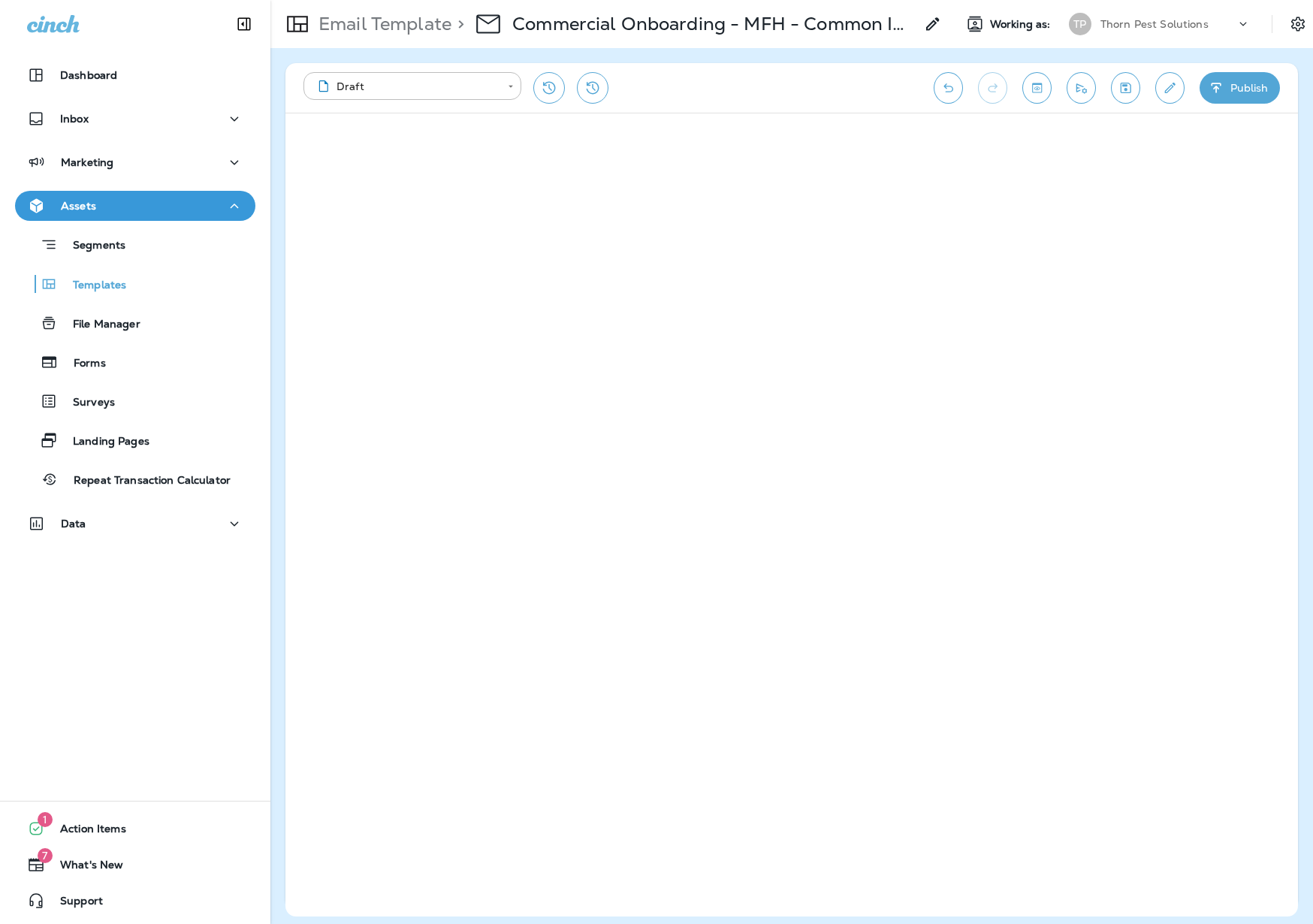
click at [1037, 81] on icon "Toggle preview" at bounding box center [1037, 88] width 16 height 15
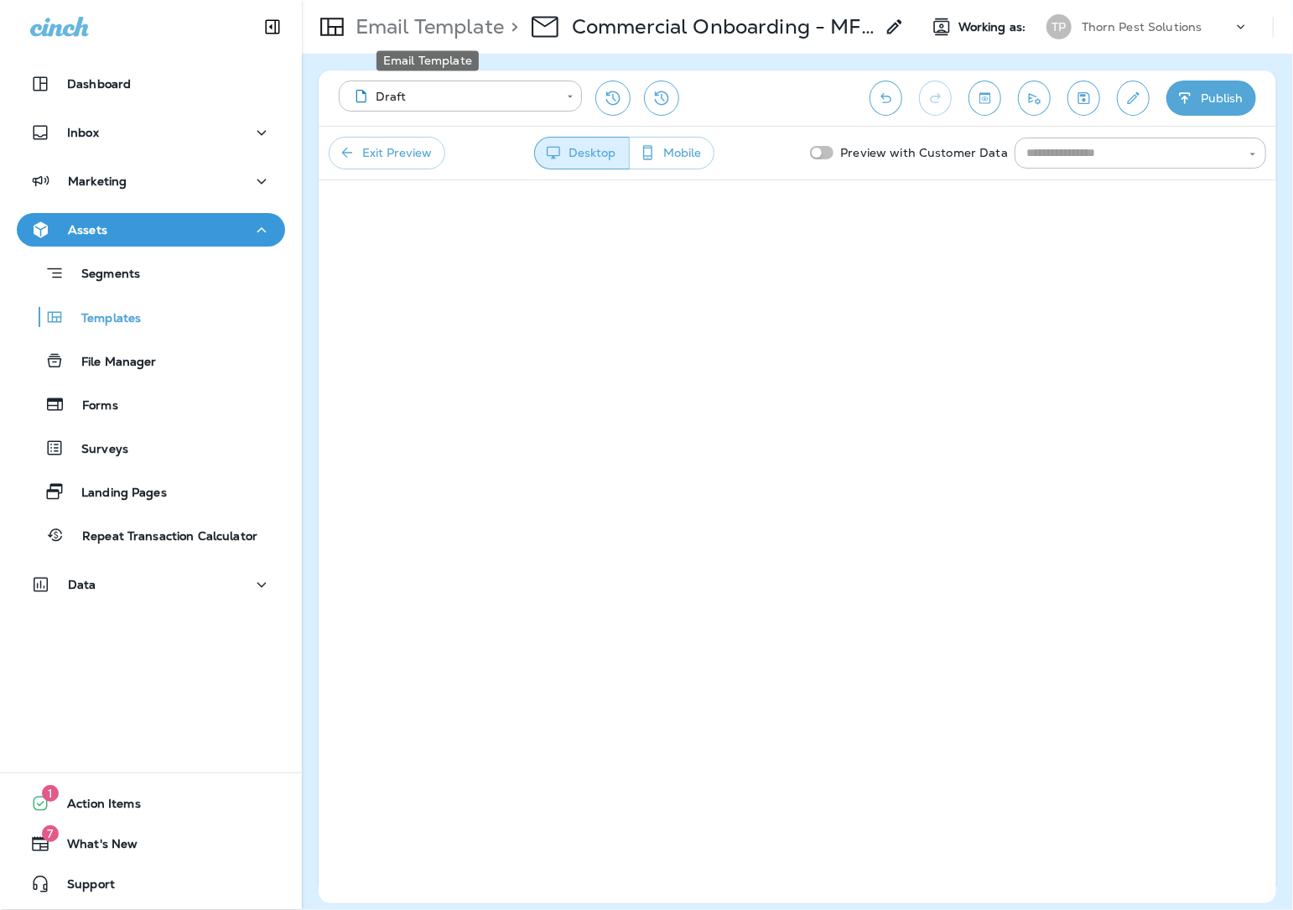
click at [474, 20] on p "Email Template" at bounding box center [426, 26] width 155 height 25
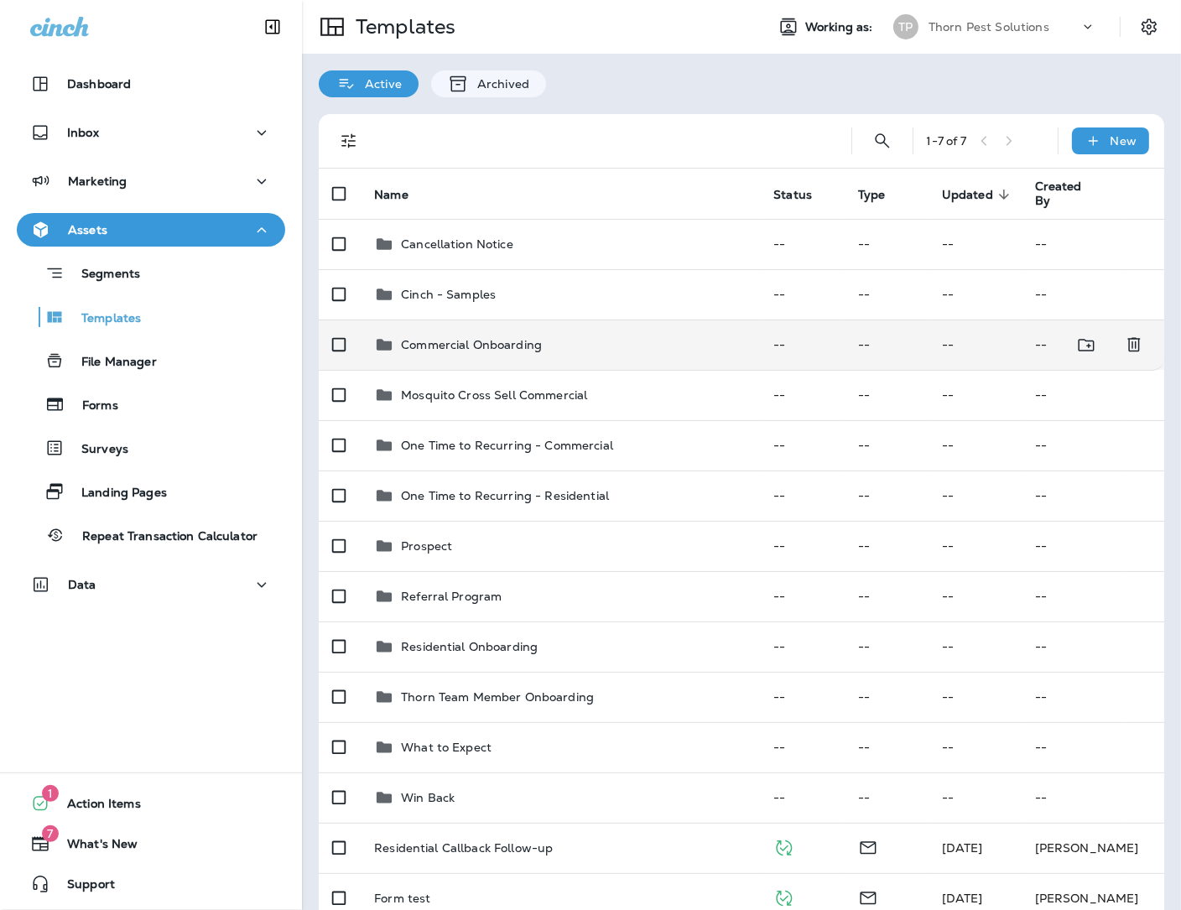
click at [472, 338] on p "Commercial Onboarding" at bounding box center [471, 344] width 141 height 13
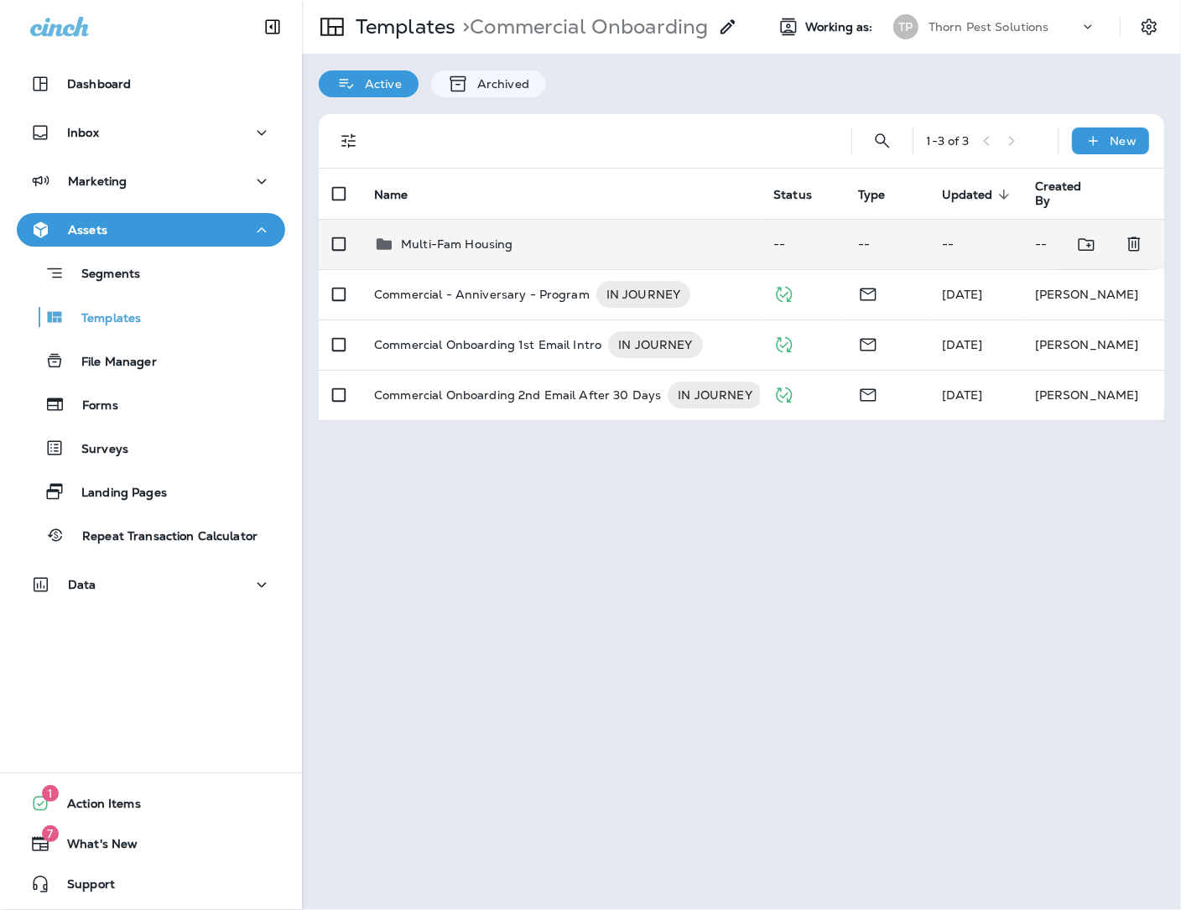
click at [446, 237] on p "Multi-Fam Housing" at bounding box center [457, 243] width 112 height 13
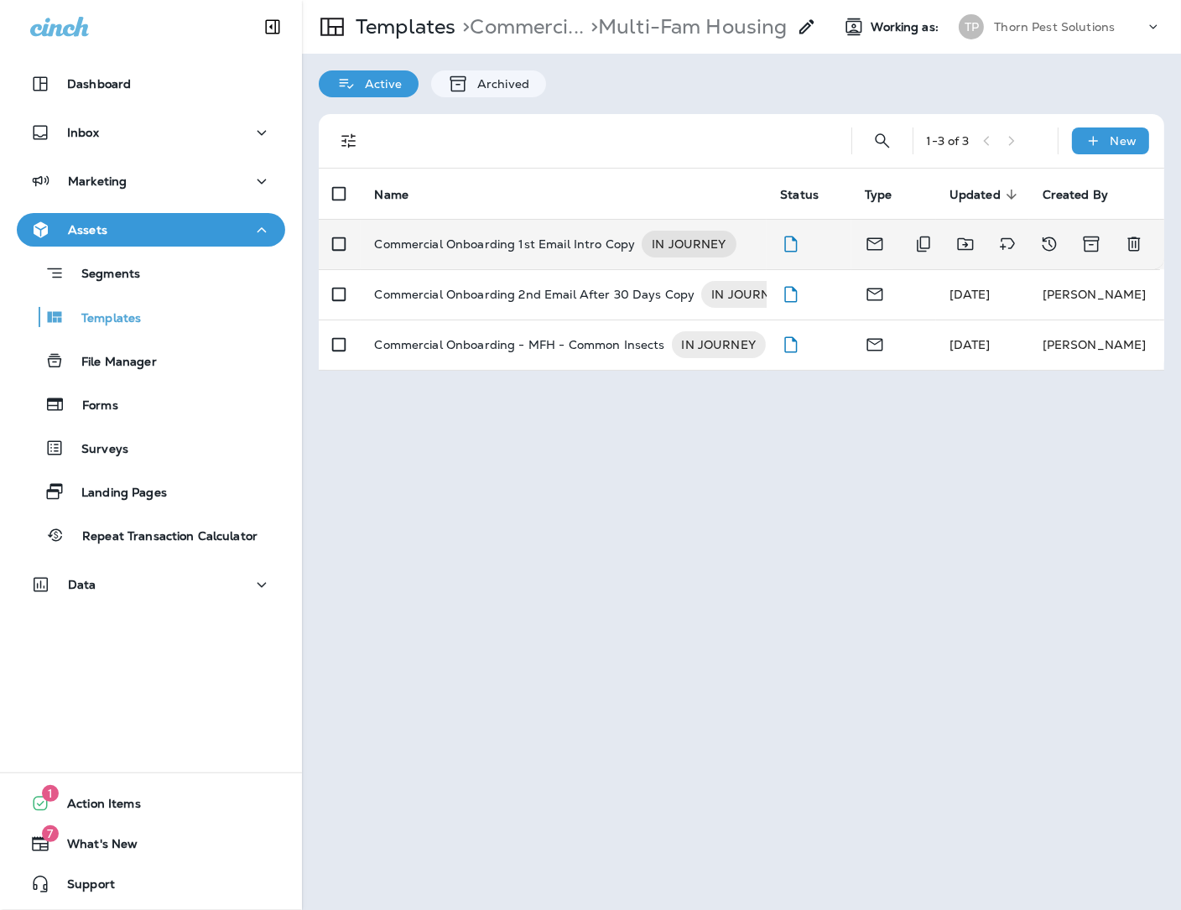
click at [559, 233] on p "Commercial Onboarding 1st Email Intro Copy" at bounding box center [504, 244] width 261 height 27
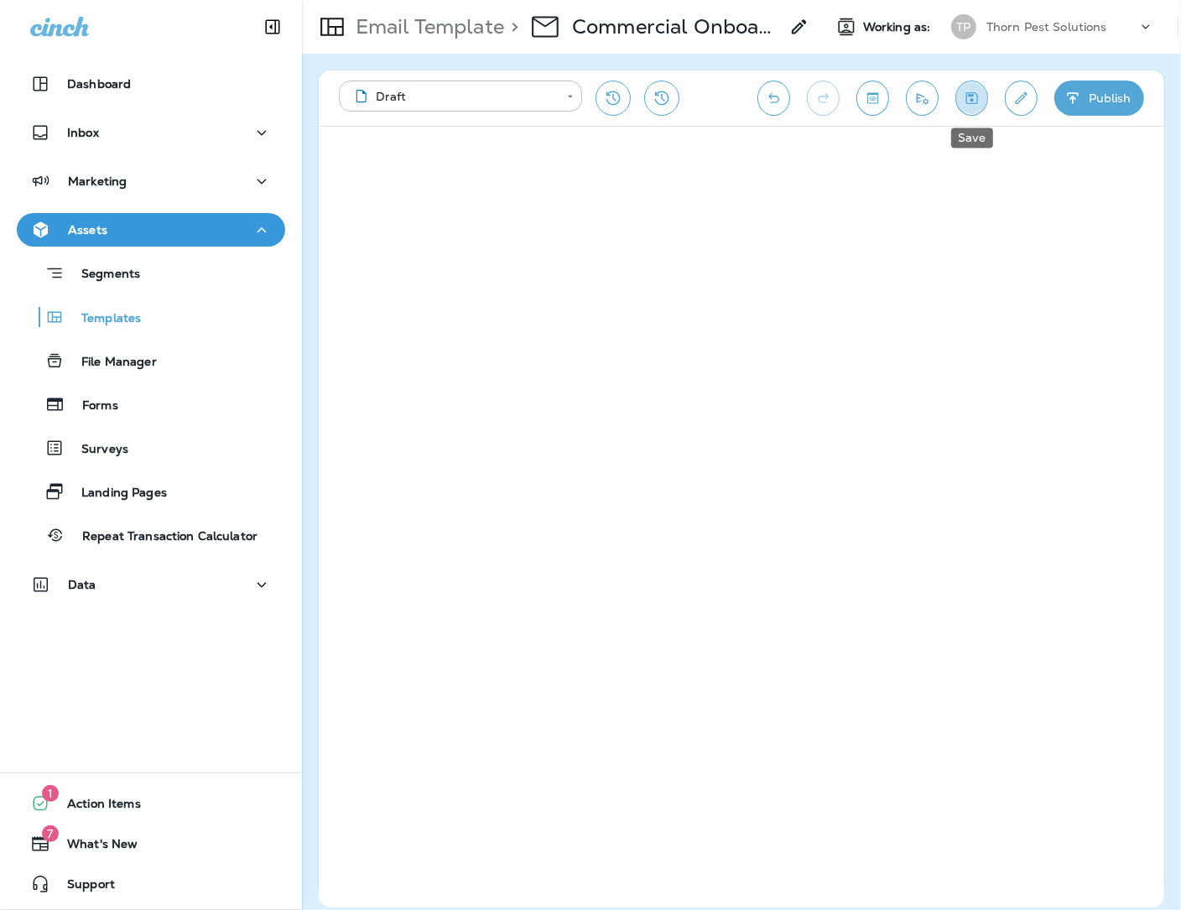
click at [977, 96] on icon "Save" at bounding box center [972, 98] width 18 height 17
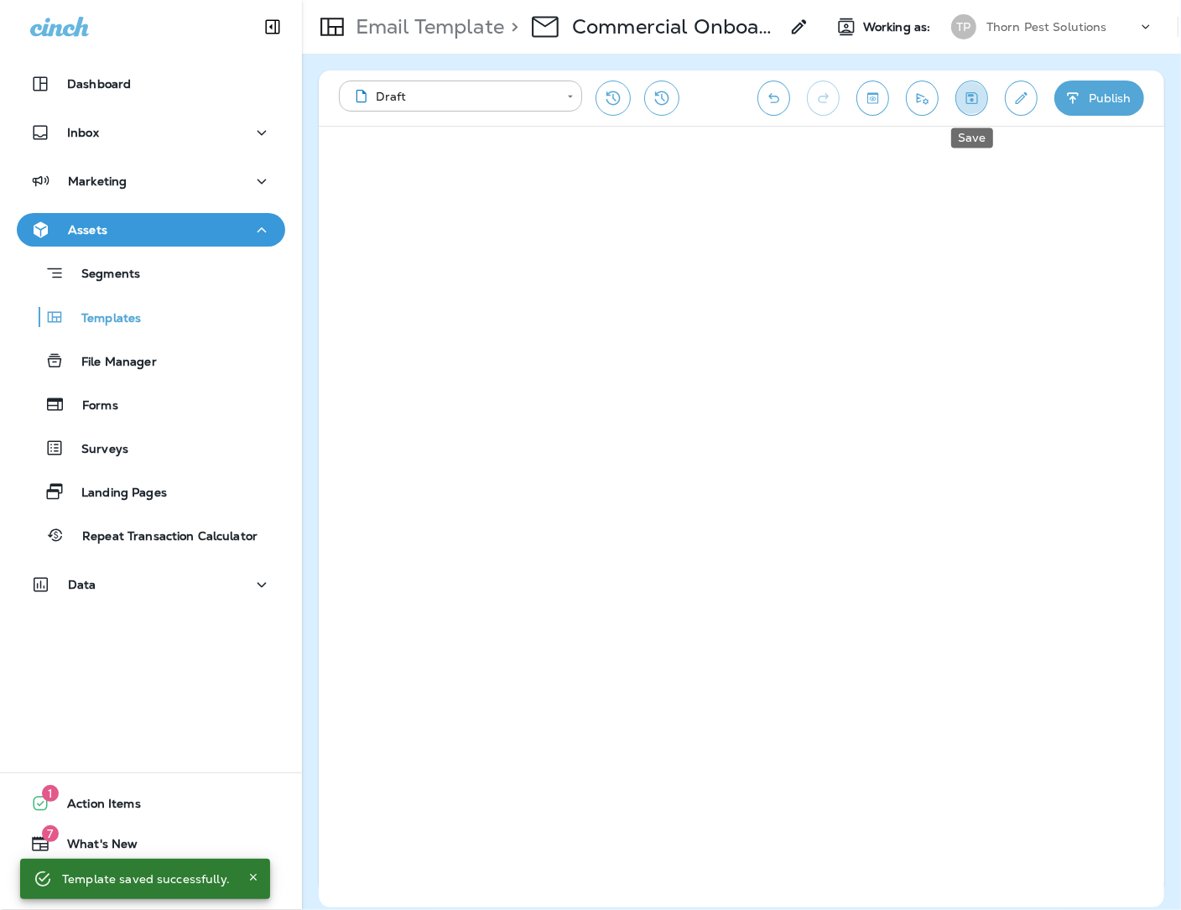
click at [969, 101] on icon "Save" at bounding box center [972, 98] width 18 height 17
click at [974, 94] on icon "Save" at bounding box center [972, 98] width 18 height 17
click at [971, 99] on icon "Save" at bounding box center [972, 98] width 12 height 12
click at [789, 26] on icon at bounding box center [799, 27] width 20 height 20
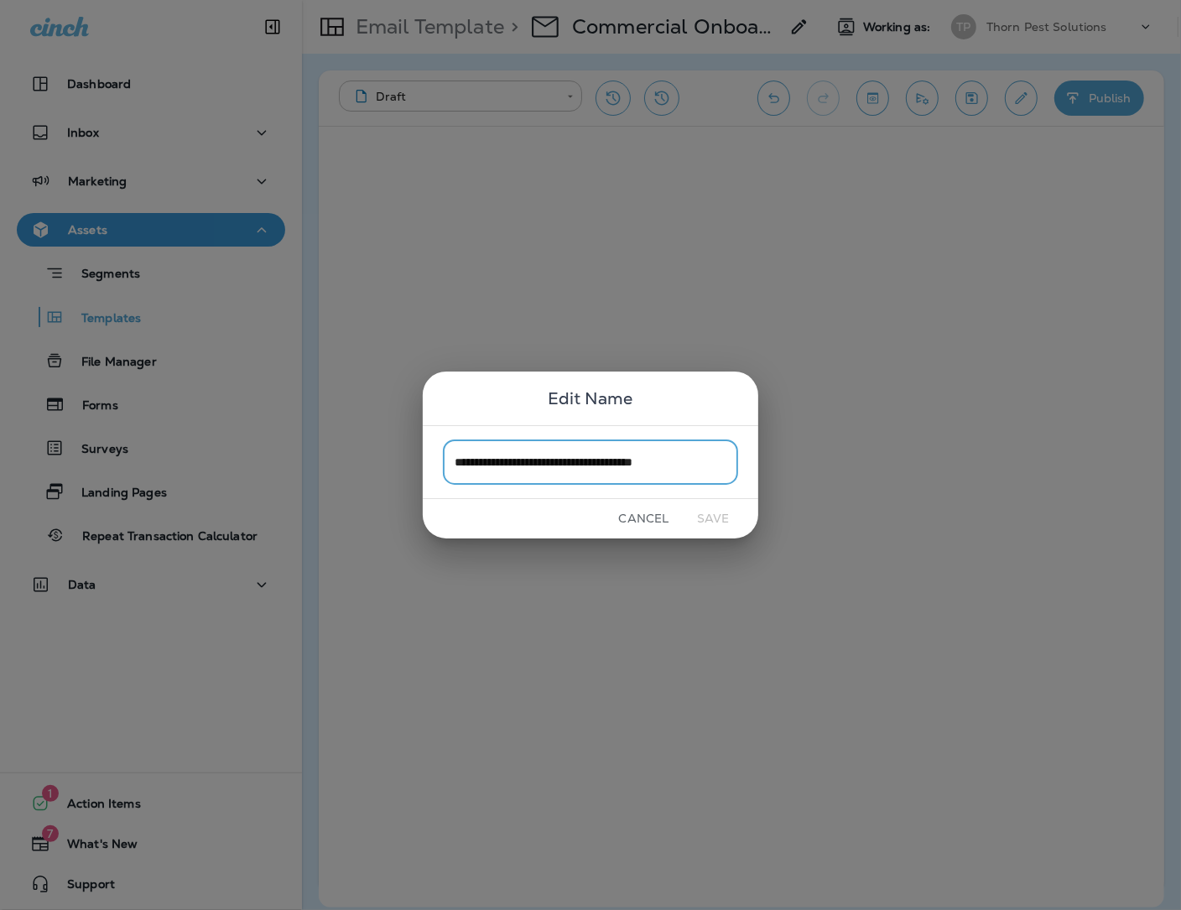
click at [582, 461] on input "**********" at bounding box center [590, 461] width 295 height 44
drag, startPoint x: 595, startPoint y: 461, endPoint x: 623, endPoint y: 460, distance: 28.5
click at [595, 461] on input "**********" at bounding box center [590, 461] width 295 height 44
drag, startPoint x: 640, startPoint y: 460, endPoint x: 729, endPoint y: 460, distance: 88.9
click at [729, 460] on input "**********" at bounding box center [590, 461] width 295 height 44
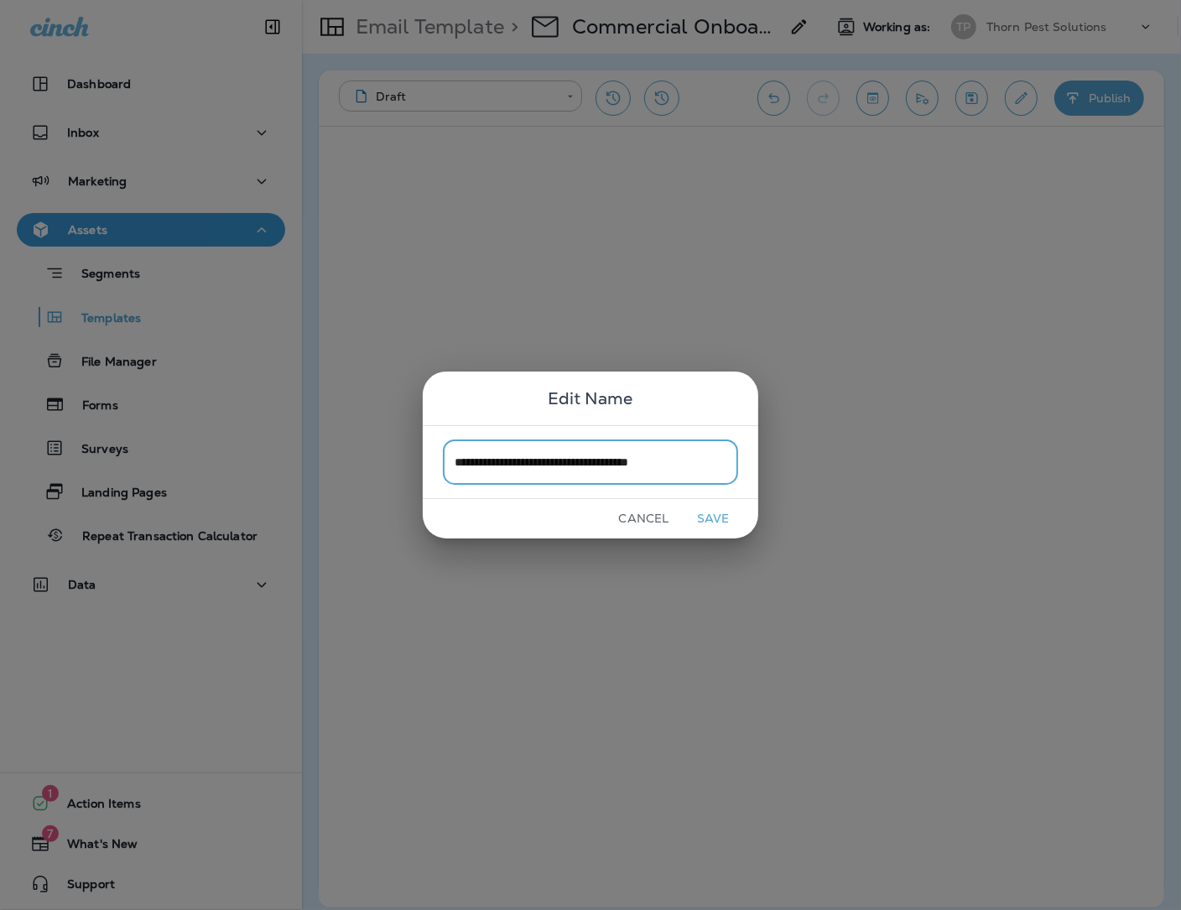
type input "**********"
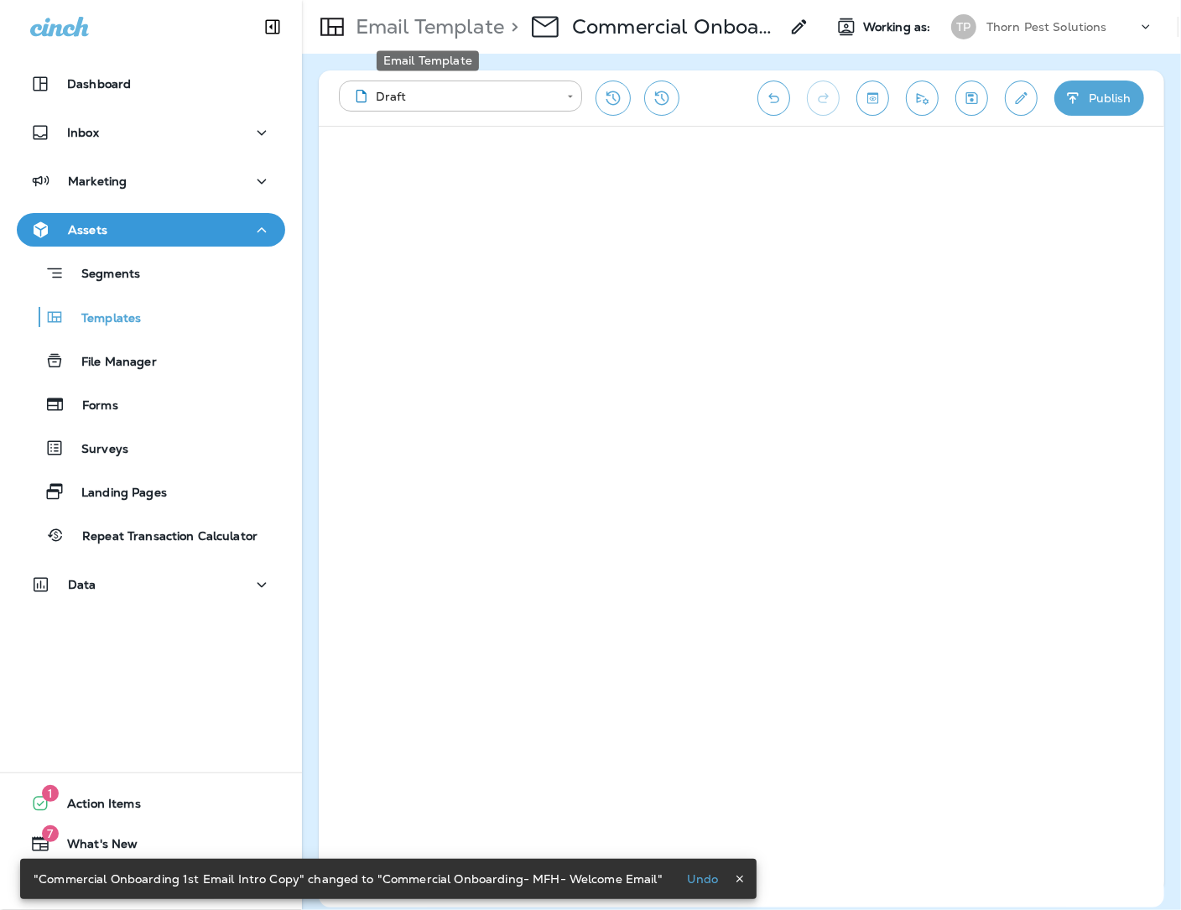
click at [467, 23] on p "Email Template" at bounding box center [426, 26] width 155 height 25
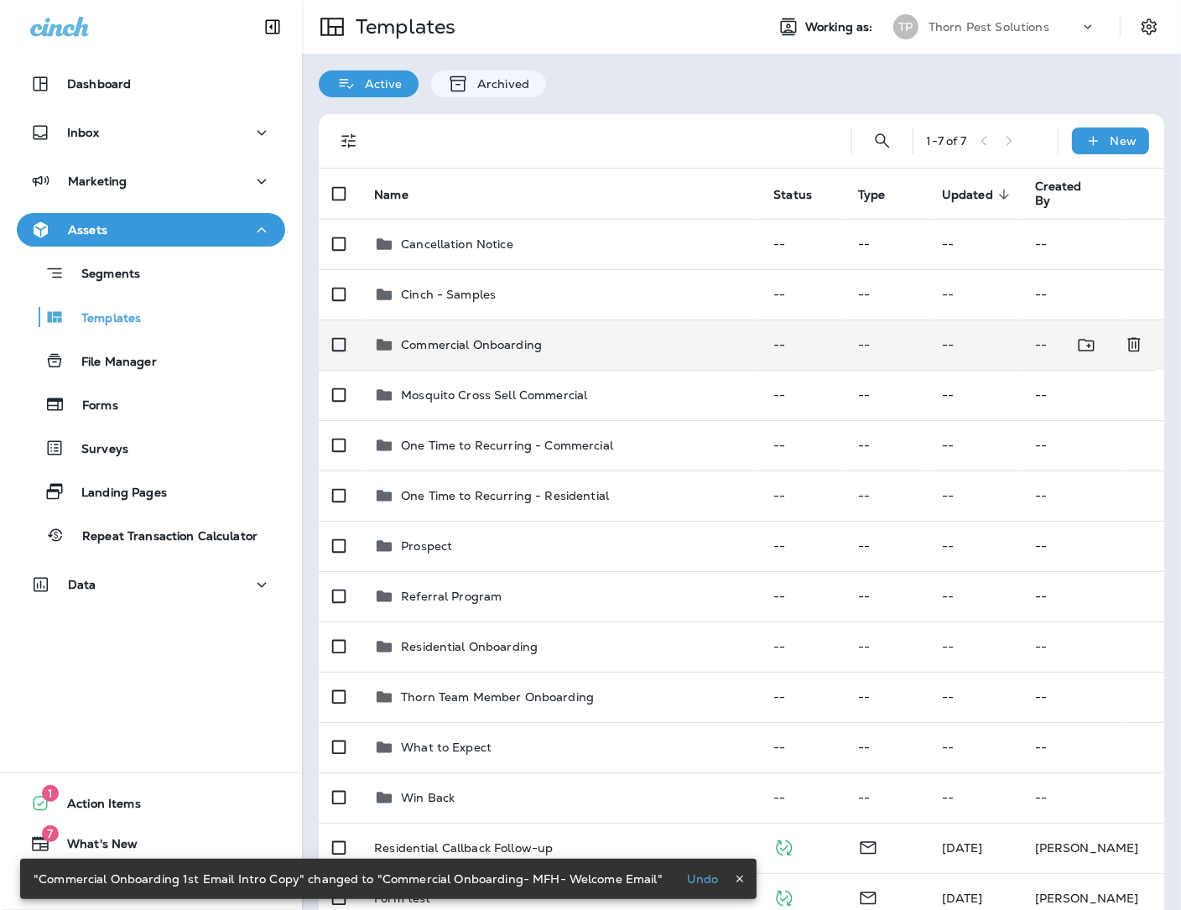
click at [498, 338] on p "Commercial Onboarding" at bounding box center [471, 344] width 141 height 13
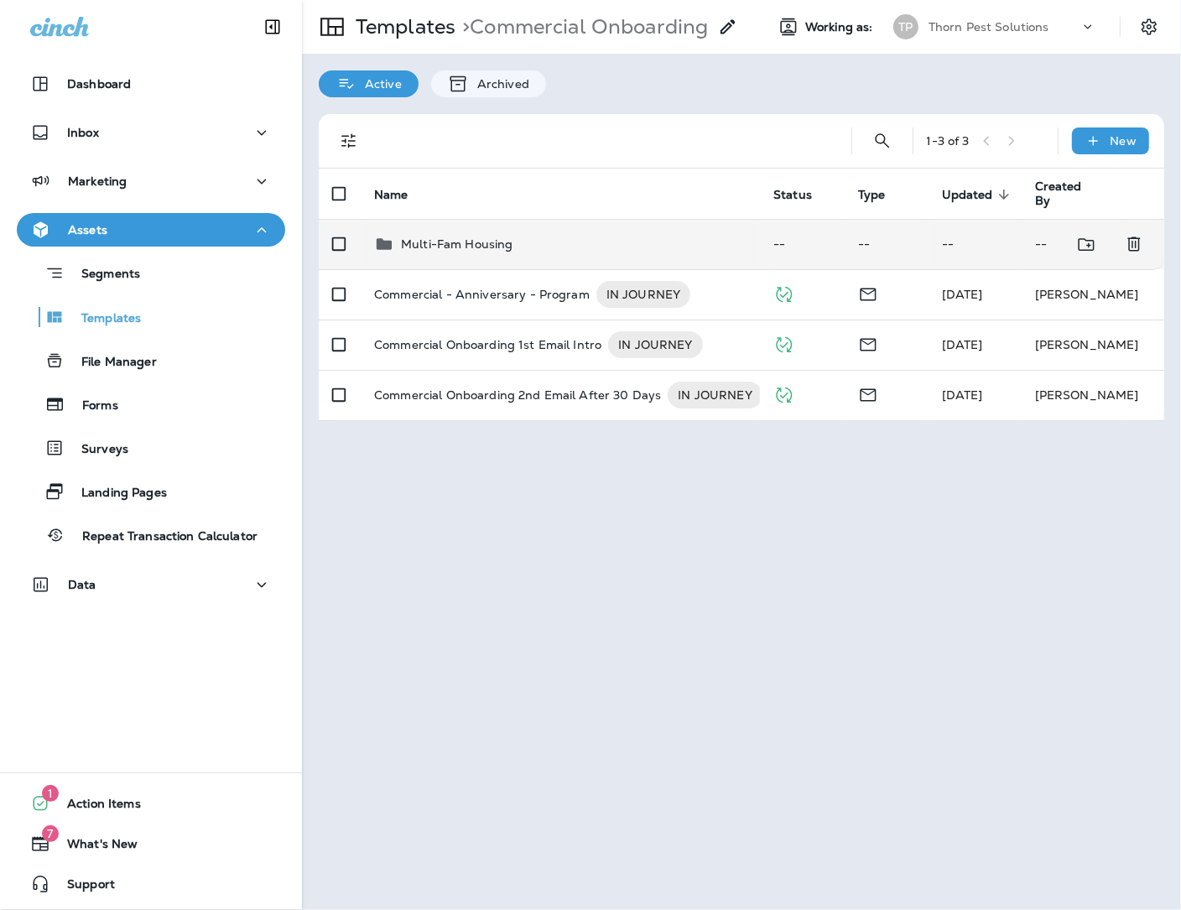
click at [440, 219] on td "Multi-Fam Housing" at bounding box center [560, 244] width 399 height 50
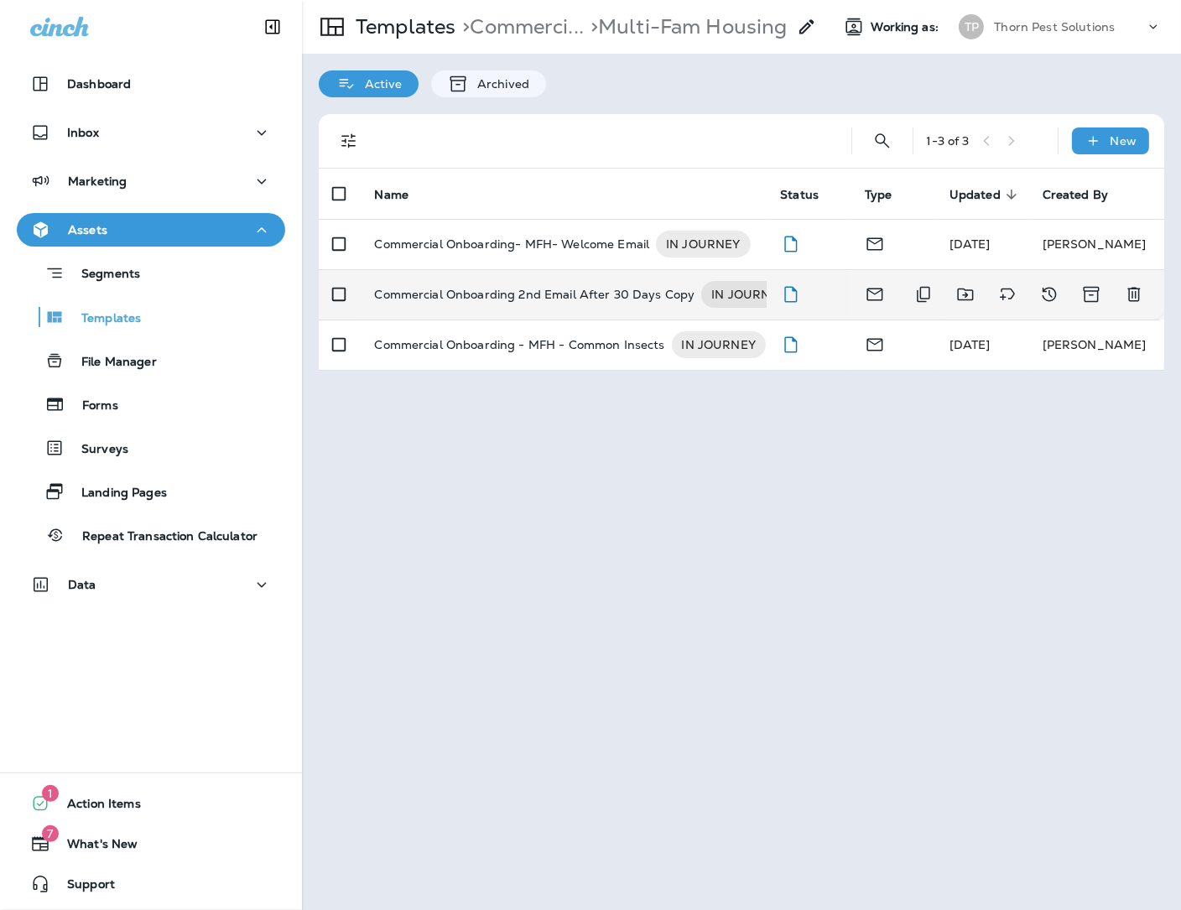
click at [617, 281] on p "Commercial Onboarding 2nd Email After 30 Days Copy" at bounding box center [534, 294] width 320 height 27
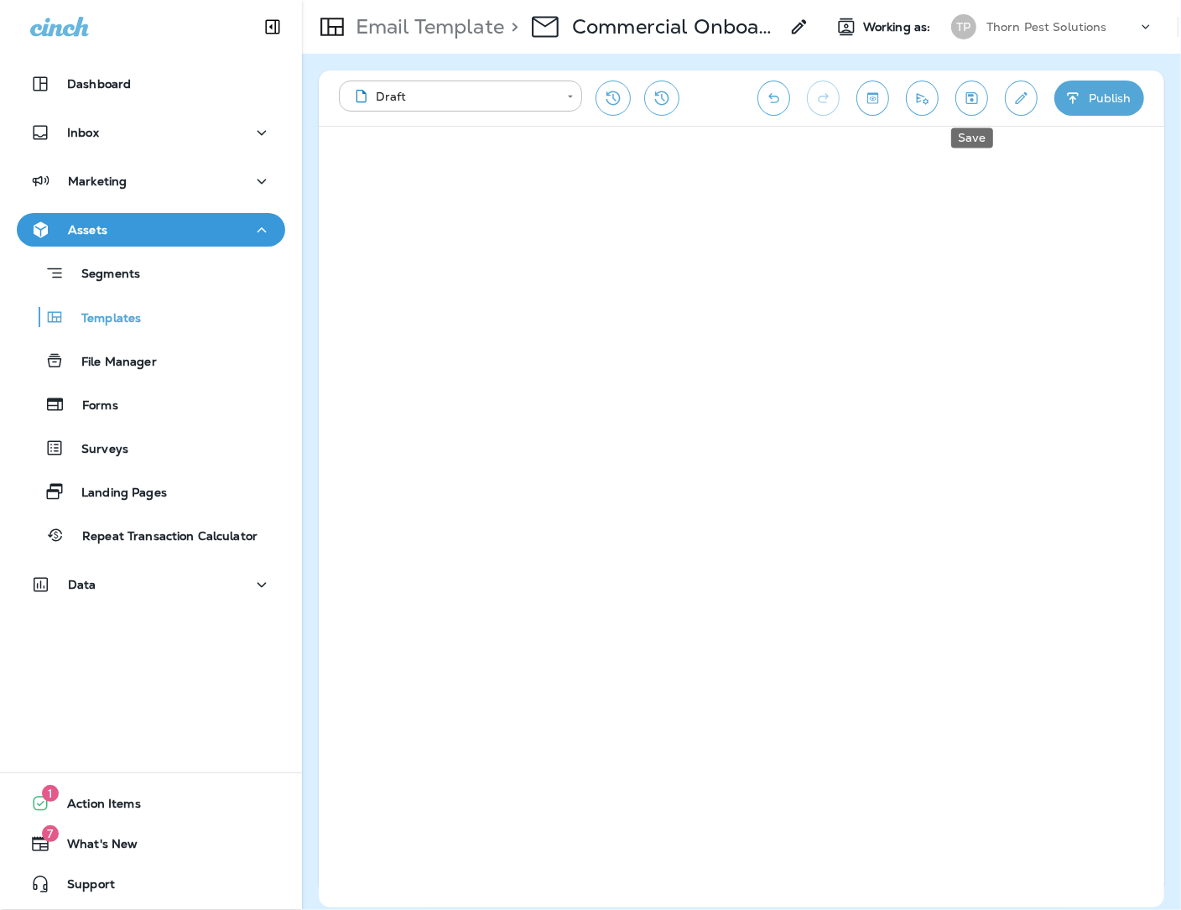
click at [969, 91] on icon "Save" at bounding box center [972, 98] width 18 height 17
drag, startPoint x: 971, startPoint y: 96, endPoint x: 850, endPoint y: 81, distance: 121.7
click at [971, 96] on icon "Save" at bounding box center [972, 98] width 18 height 17
click at [789, 23] on icon at bounding box center [799, 27] width 20 height 20
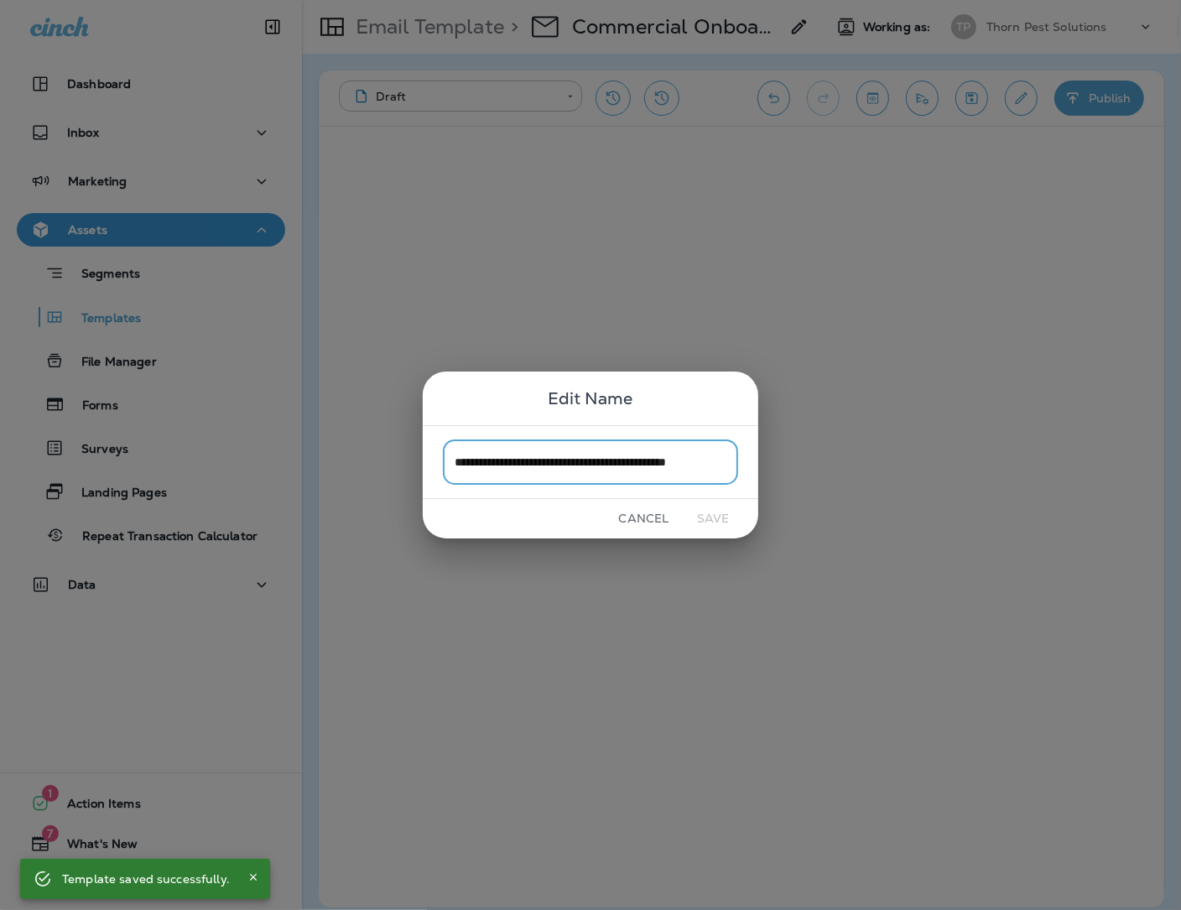
click at [608, 444] on input "**********" at bounding box center [590, 461] width 295 height 44
click at [596, 463] on input "**********" at bounding box center [590, 461] width 295 height 44
drag, startPoint x: 595, startPoint y: 462, endPoint x: 795, endPoint y: 469, distance: 199.7
click at [795, 469] on div "**********" at bounding box center [590, 455] width 1181 height 910
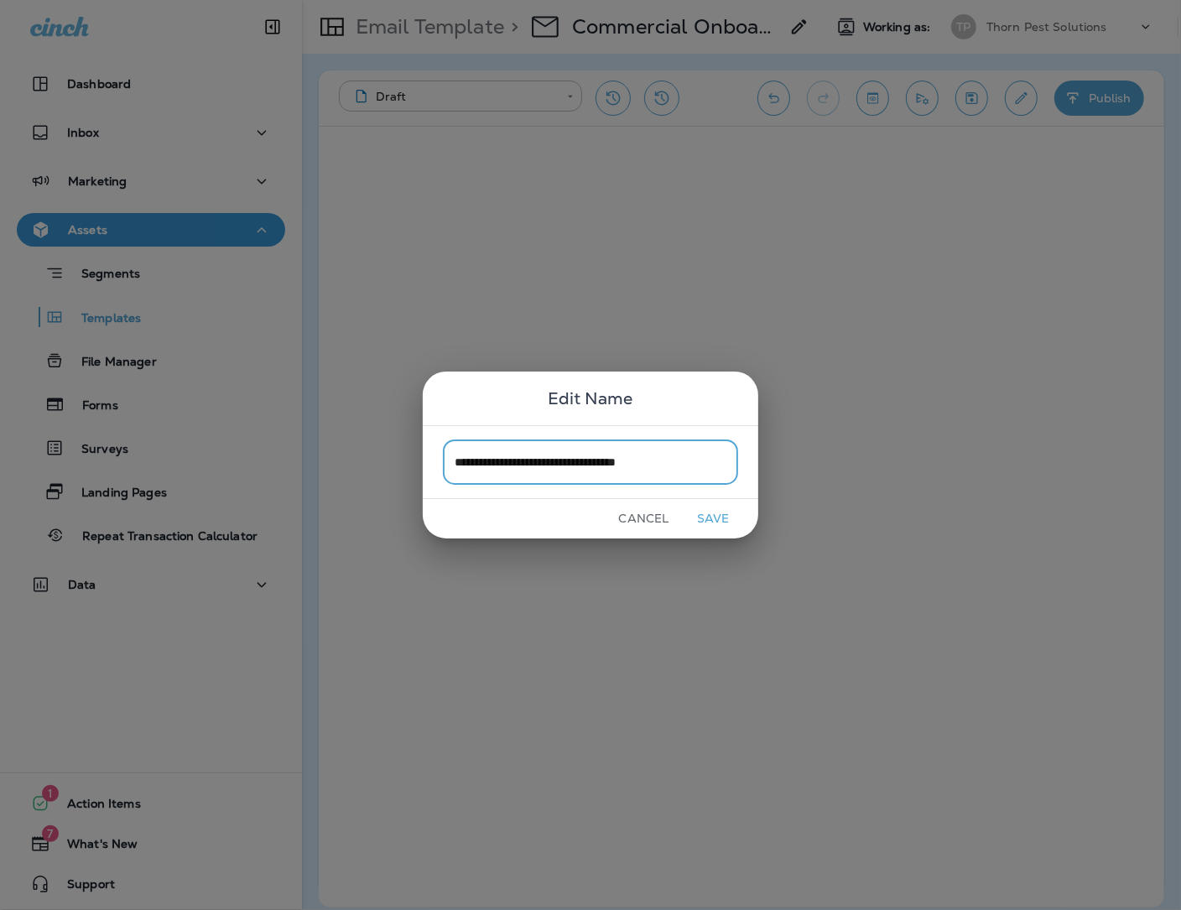
type input "**********"
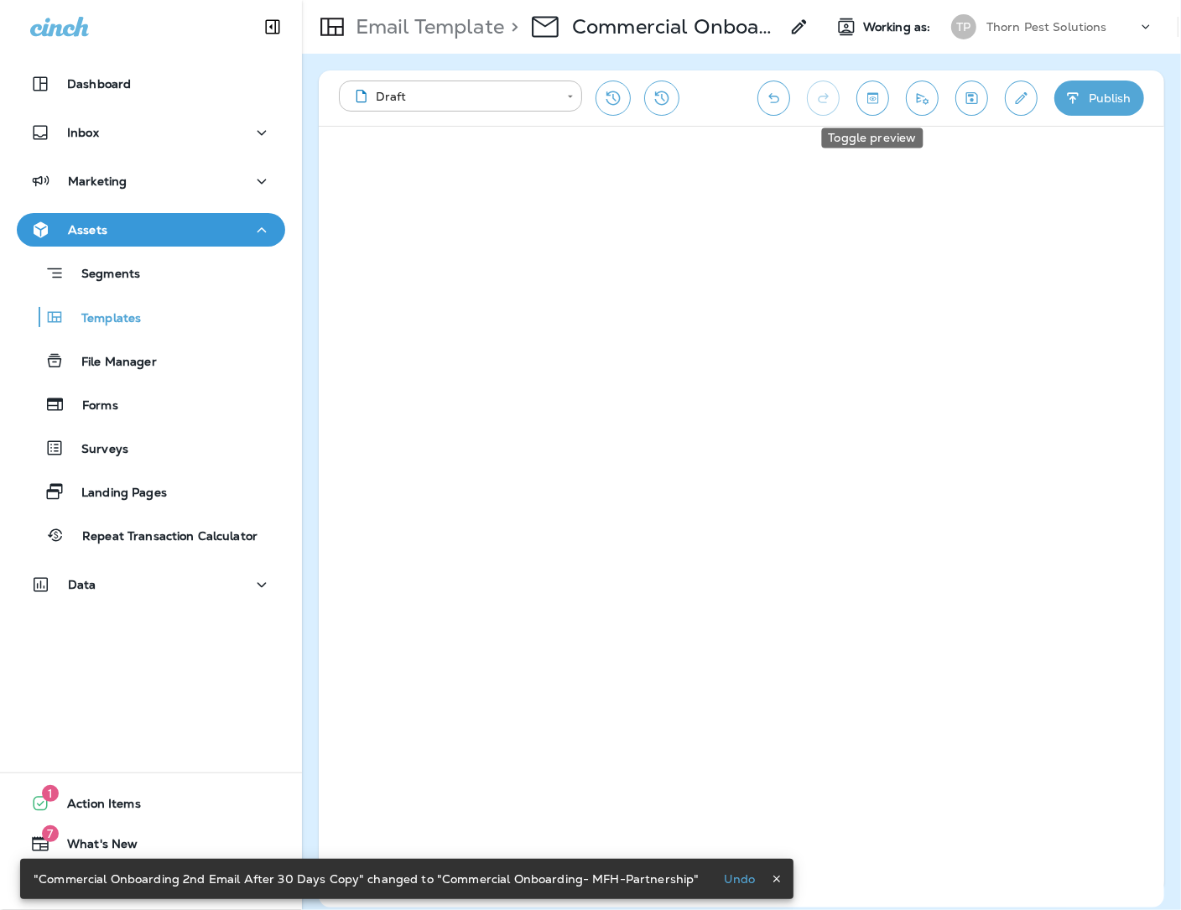
click at [880, 96] on icon "Toggle preview" at bounding box center [873, 98] width 18 height 17
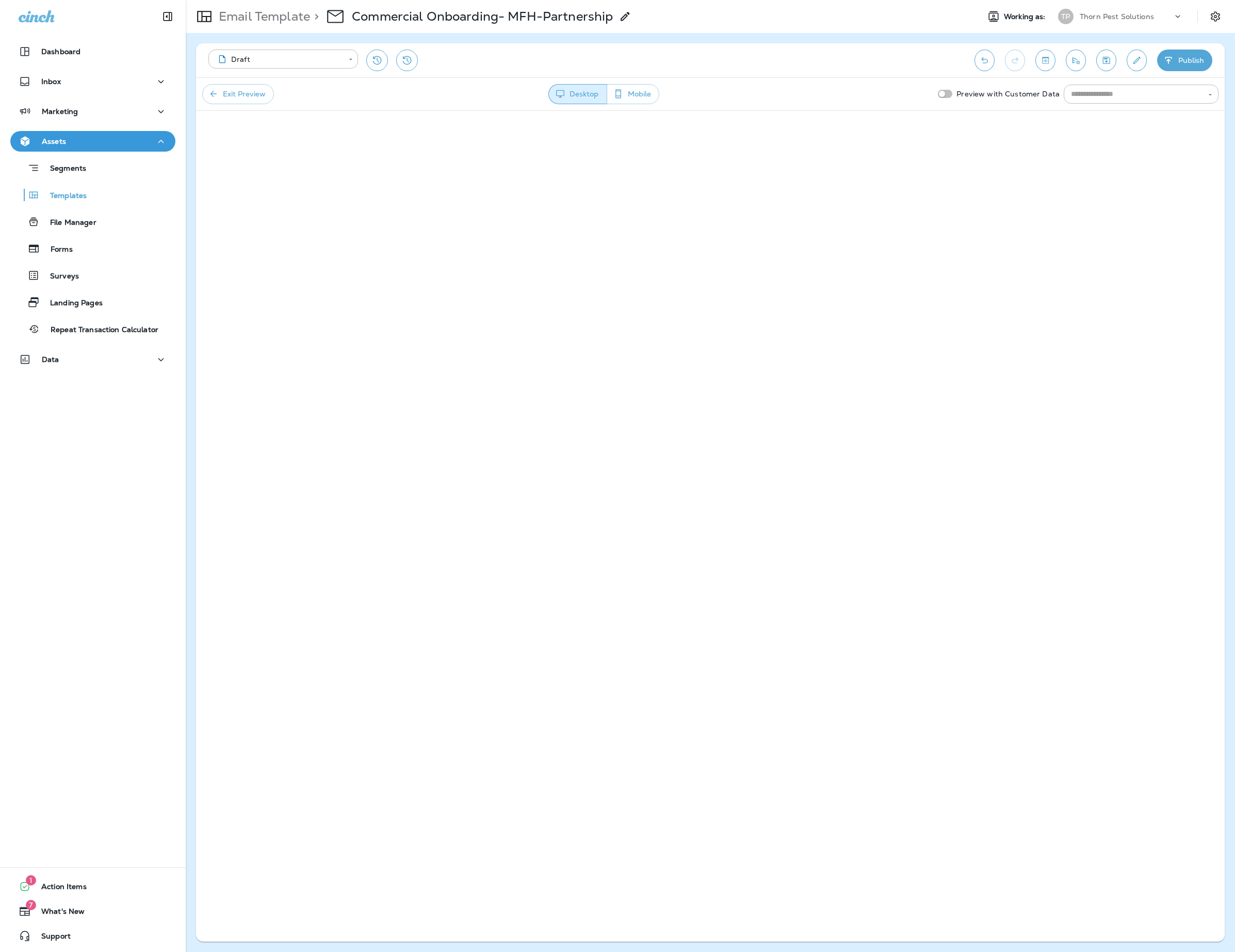
click at [290, 18] on p "Email Template" at bounding box center [262, 16] width 95 height 15
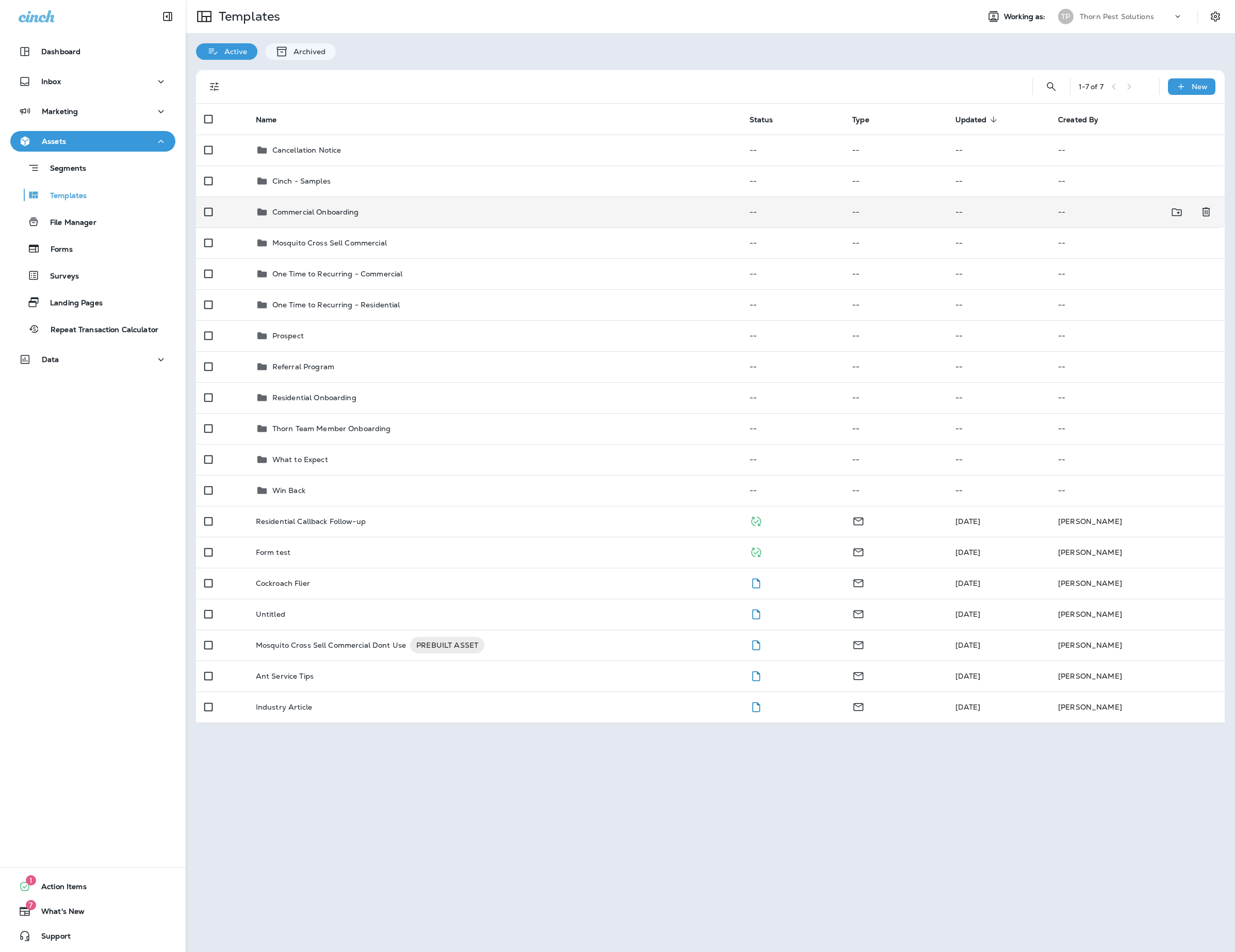
click at [414, 216] on div "Commercial Onboarding" at bounding box center [494, 212] width 477 height 12
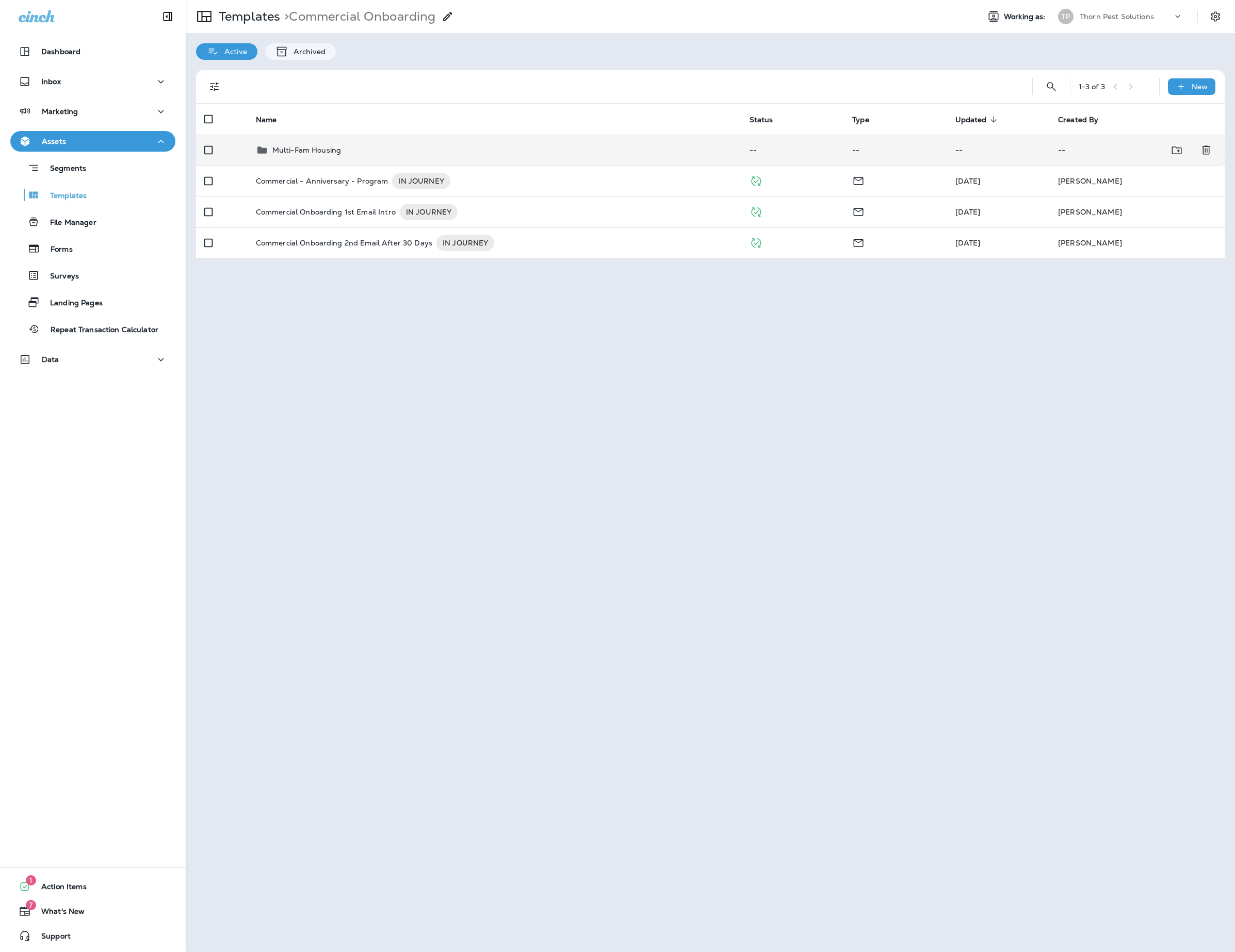
click at [341, 152] on p "Multi-Fam Housing" at bounding box center [307, 149] width 69 height 8
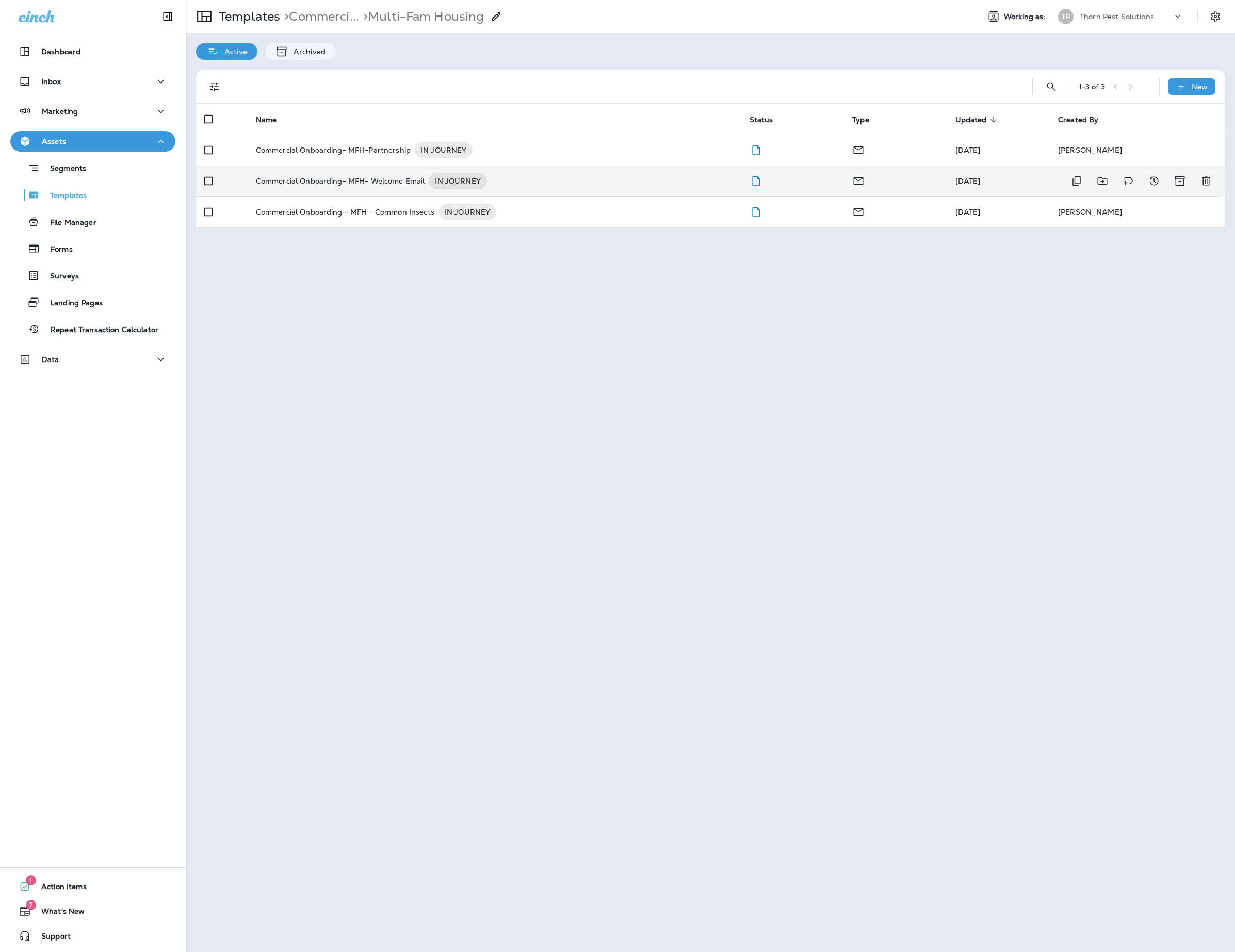
click at [425, 189] on p "Commercial Onboarding- MFH- Welcome Email" at bounding box center [340, 181] width 169 height 17
